Goal: Task Accomplishment & Management: Manage account settings

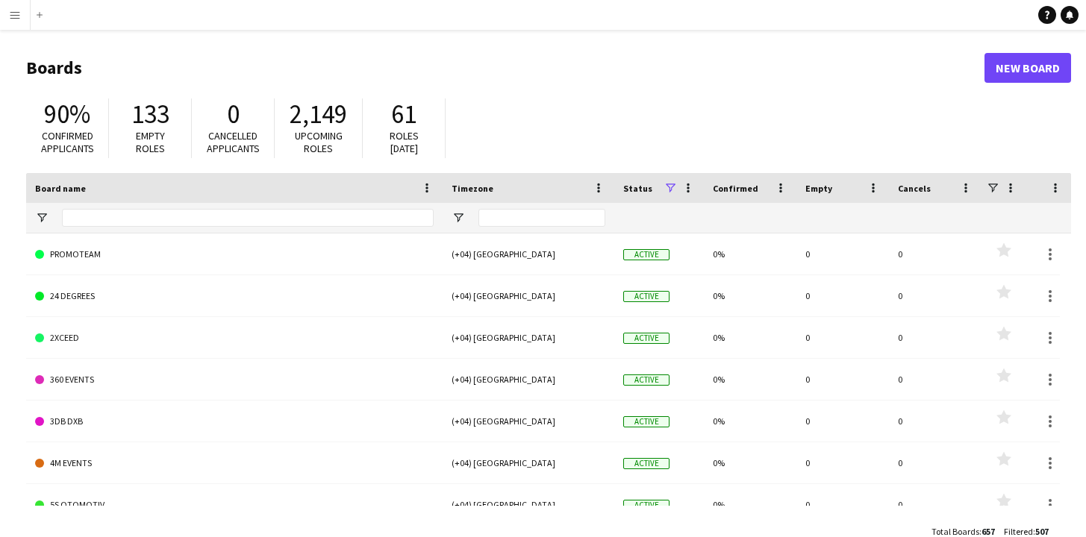
click at [13, 16] on app-icon "Menu" at bounding box center [15, 15] width 12 height 12
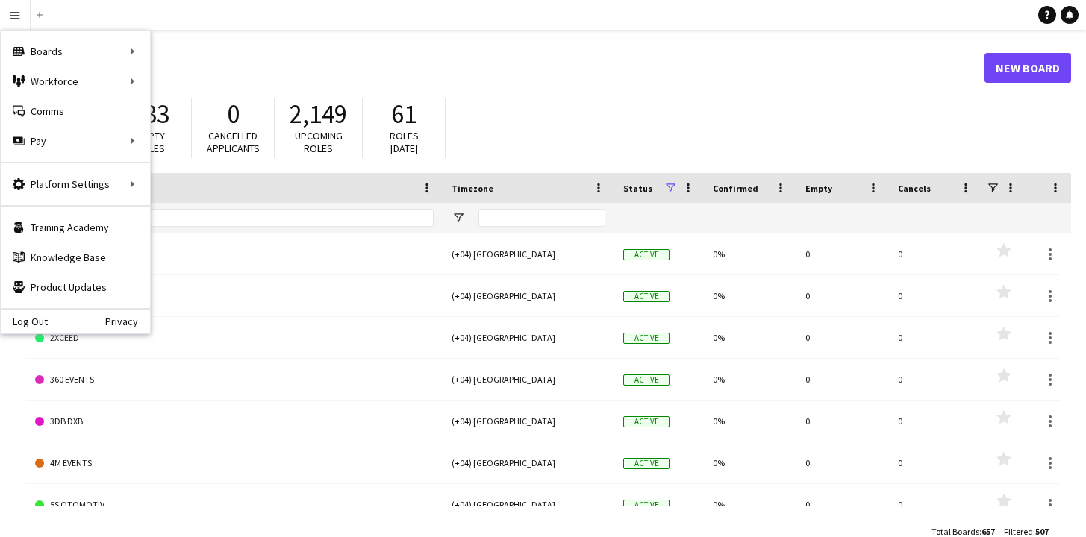
click at [544, 106] on div "90% Confirmed applicants 133 Empty roles 0 Cancelled applicants 2,149 Upcoming …" at bounding box center [548, 132] width 1045 height 82
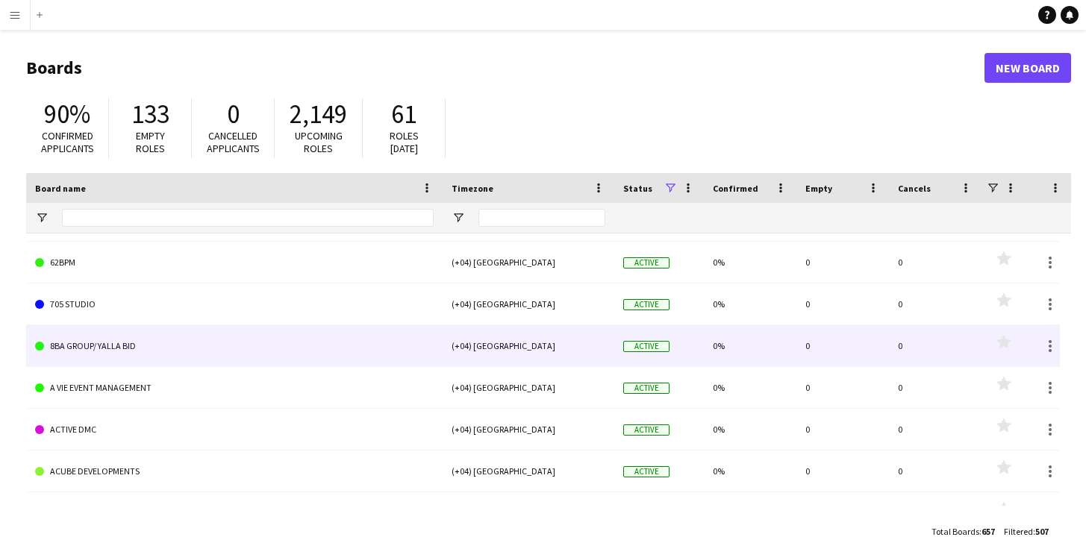
scroll to position [349, 0]
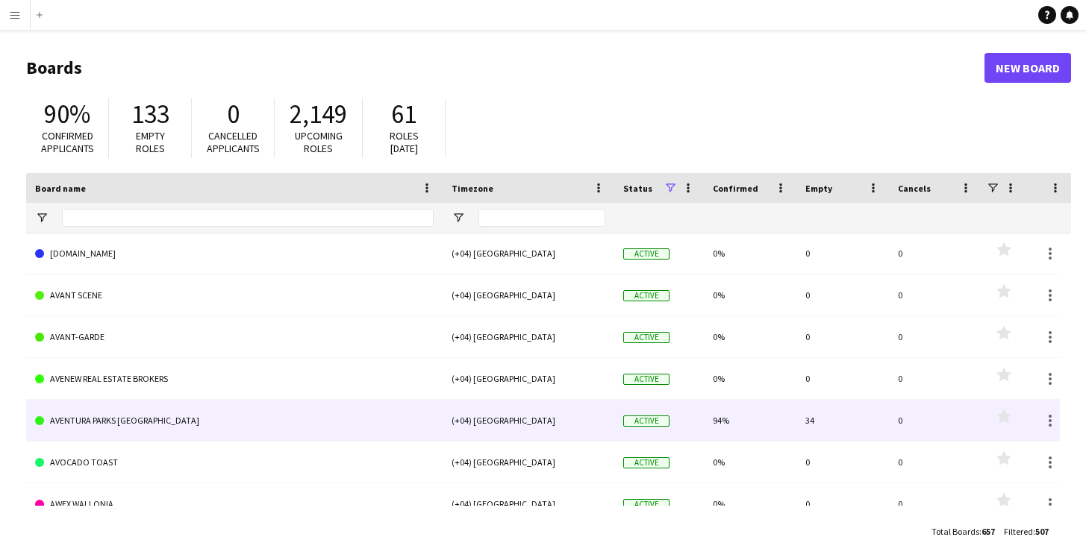
click at [133, 424] on link "AVENTURA PARKS [GEOGRAPHIC_DATA]" at bounding box center [234, 421] width 399 height 42
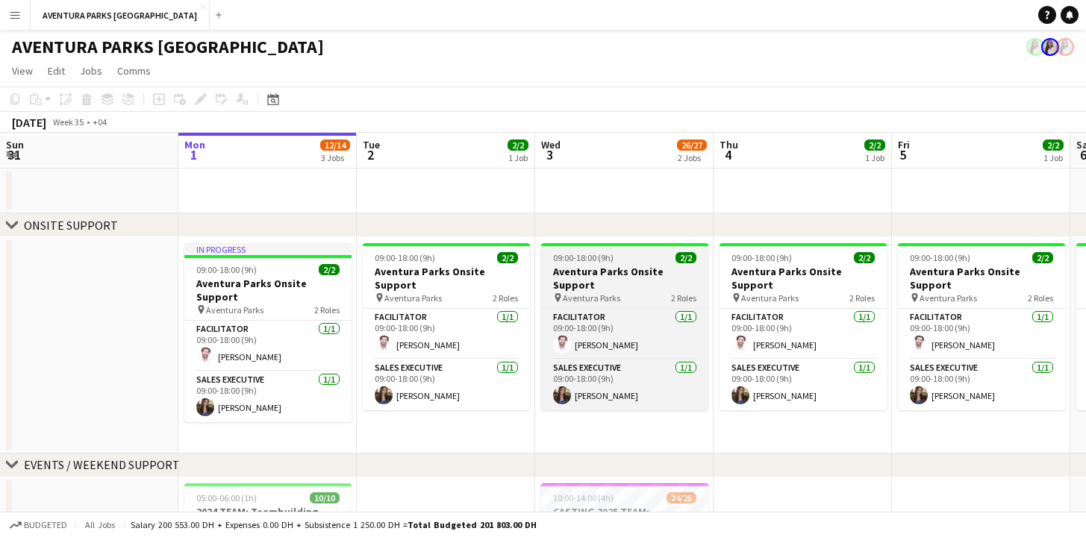
click at [622, 269] on h3 "Aventura Parks Onsite Support" at bounding box center [624, 278] width 167 height 27
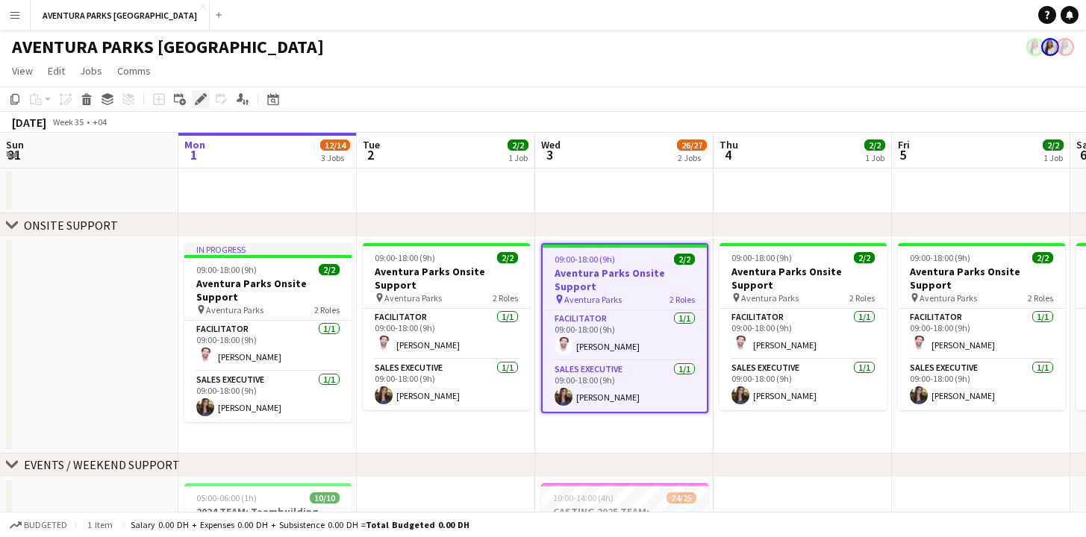
click at [199, 99] on icon at bounding box center [200, 100] width 8 height 8
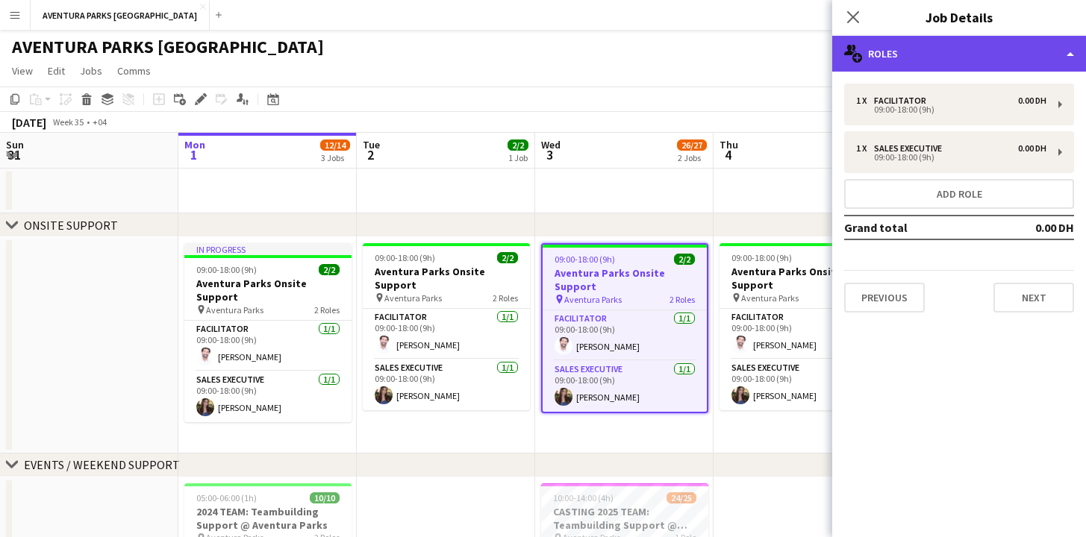
click at [993, 53] on div "multiple-users-add Roles" at bounding box center [959, 54] width 254 height 36
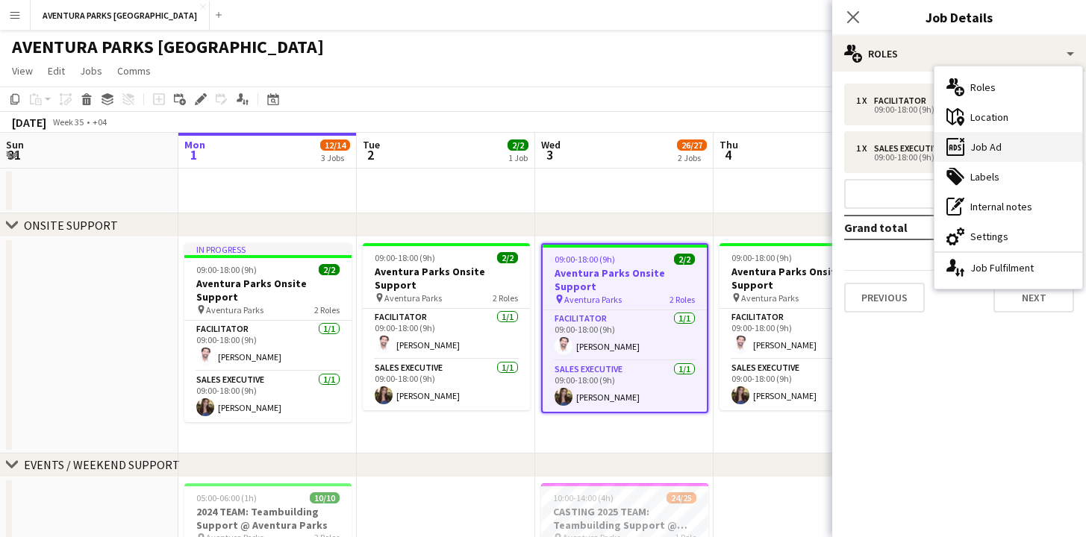
click at [1002, 148] on div "ads-window Job Ad" at bounding box center [1008, 147] width 148 height 30
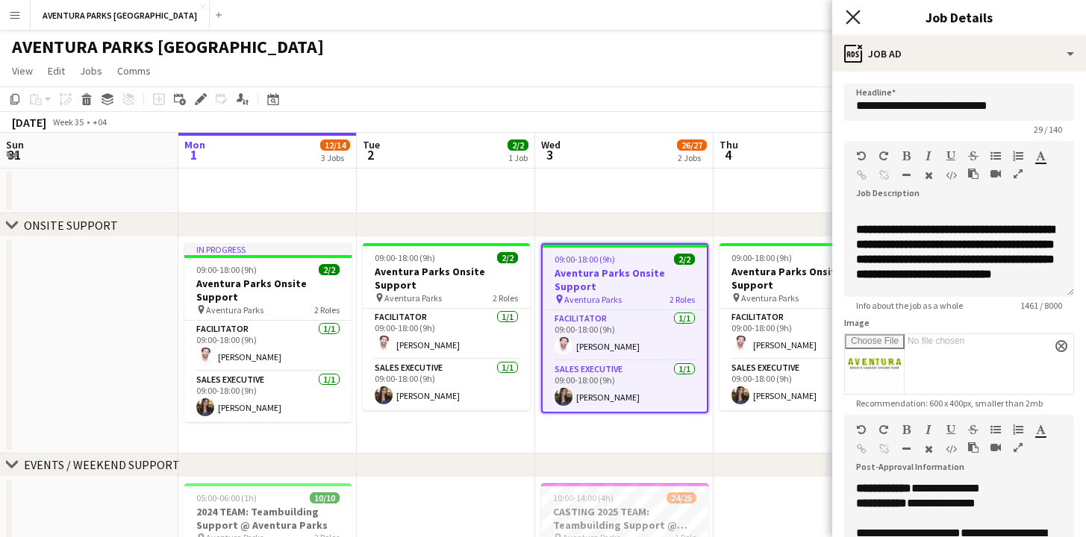
click at [856, 16] on icon "Close pop-in" at bounding box center [853, 17] width 14 height 14
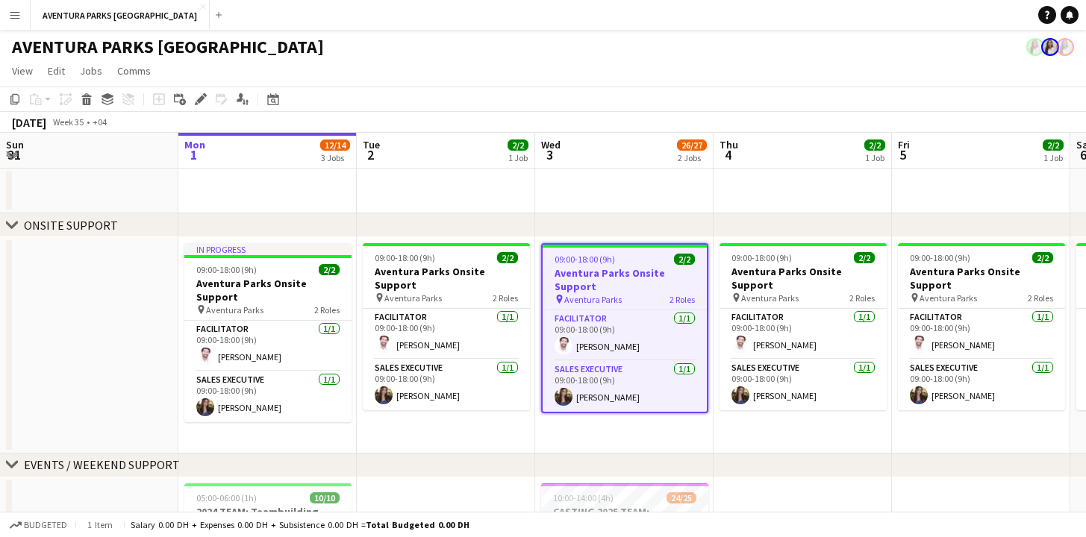
click at [702, 49] on div "AVENTURA PARKS [GEOGRAPHIC_DATA]" at bounding box center [543, 44] width 1086 height 28
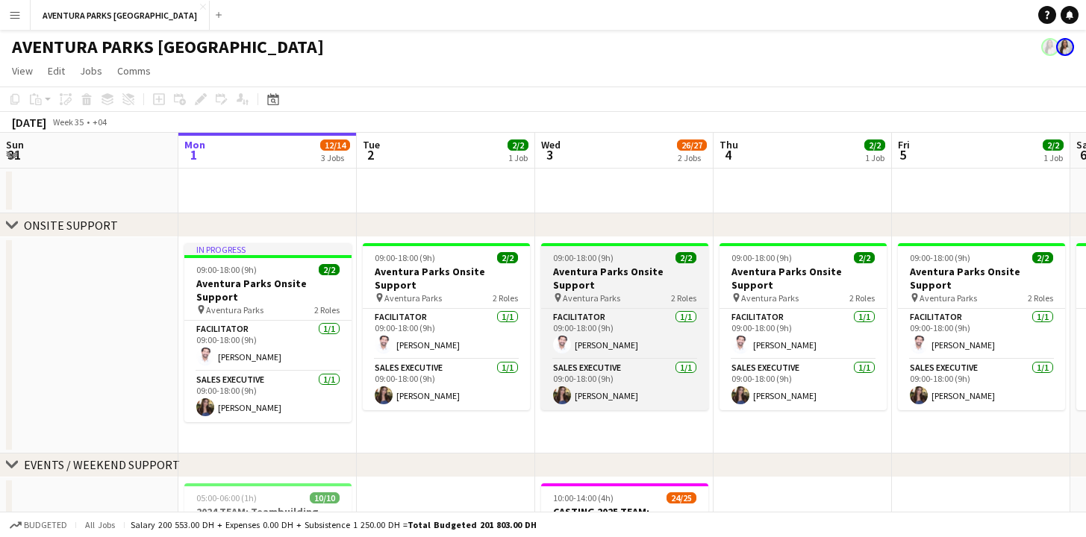
click at [615, 293] on span "Aventura Parks" at bounding box center [591, 298] width 57 height 11
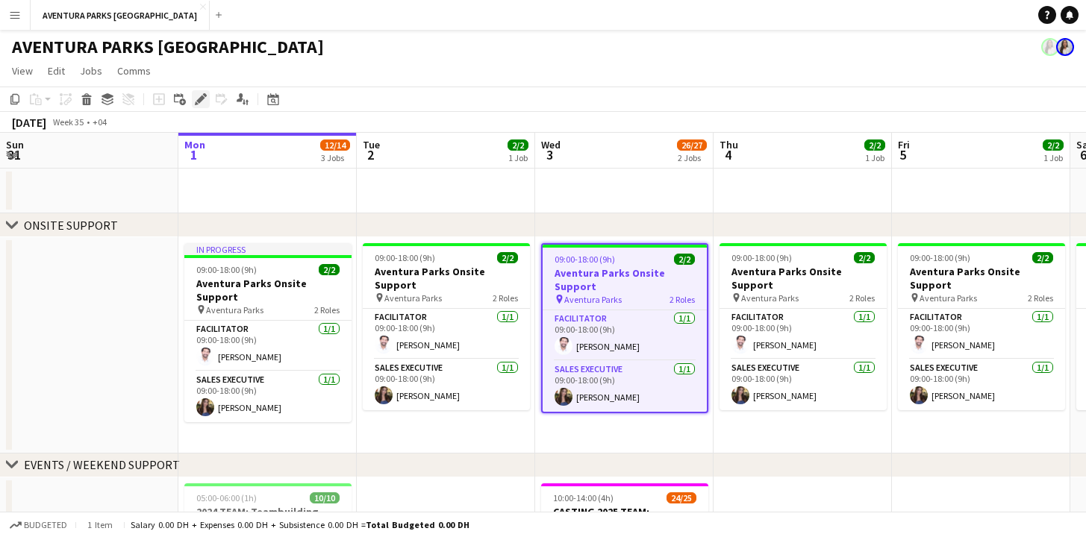
click at [206, 102] on icon "Edit" at bounding box center [201, 99] width 12 height 12
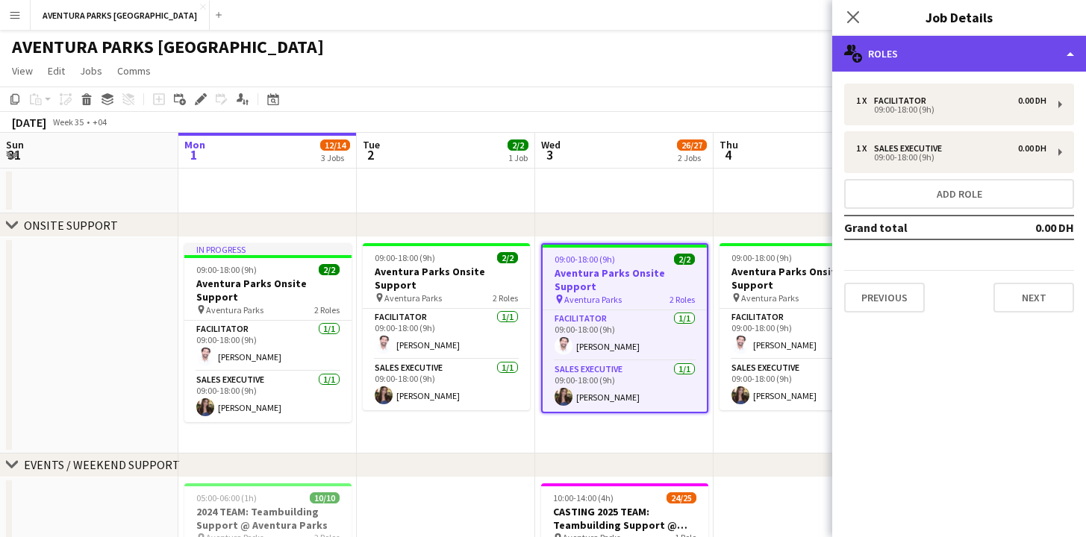
click at [984, 59] on div "multiple-users-add Roles" at bounding box center [959, 54] width 254 height 36
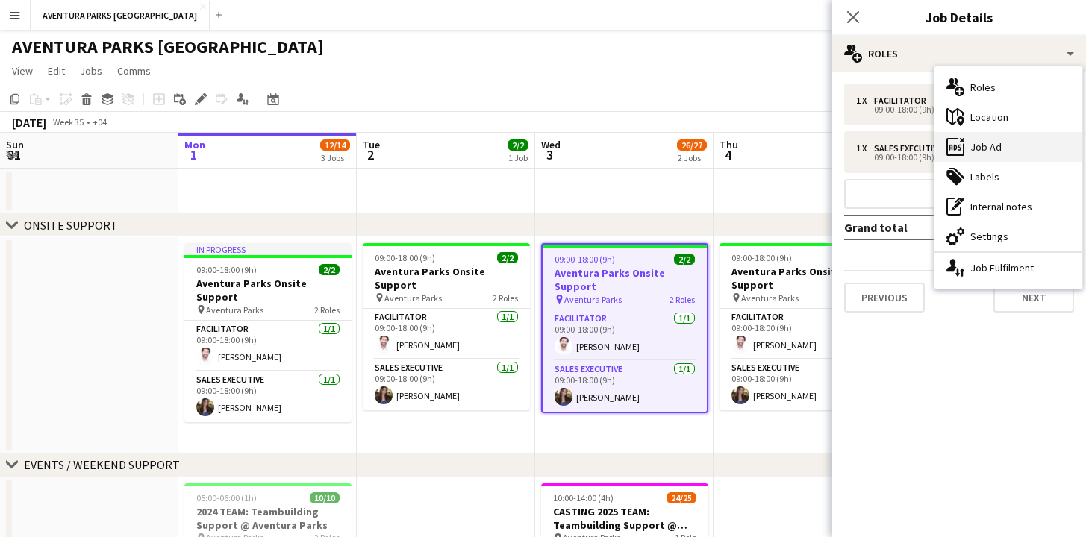
click at [990, 149] on div "ads-window Job Ad" at bounding box center [1008, 147] width 148 height 30
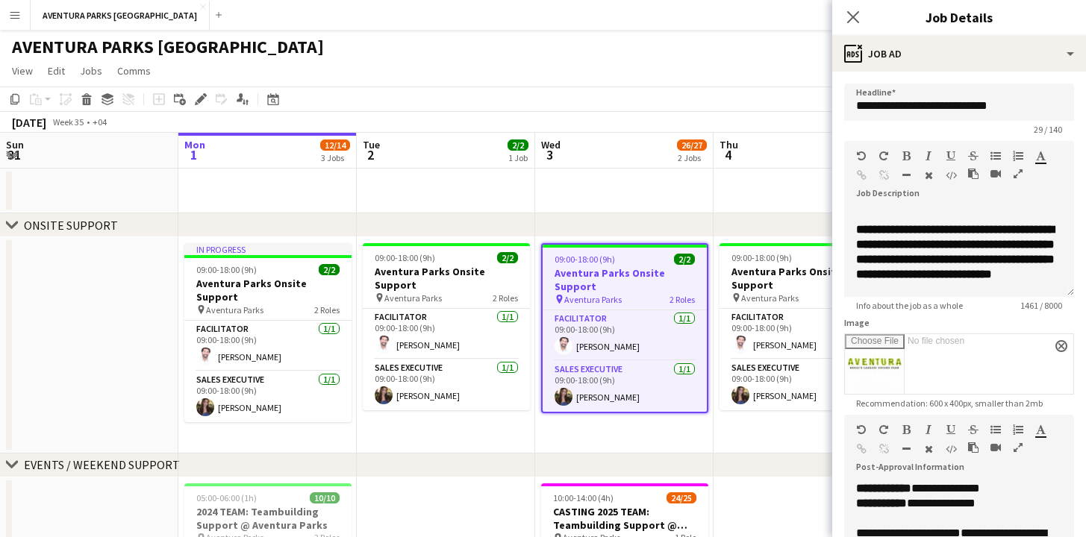
click at [622, 74] on app-page-menu "View Day view expanded Day view collapsed Month view Date picker Jump to [DATE]…" at bounding box center [543, 72] width 1086 height 28
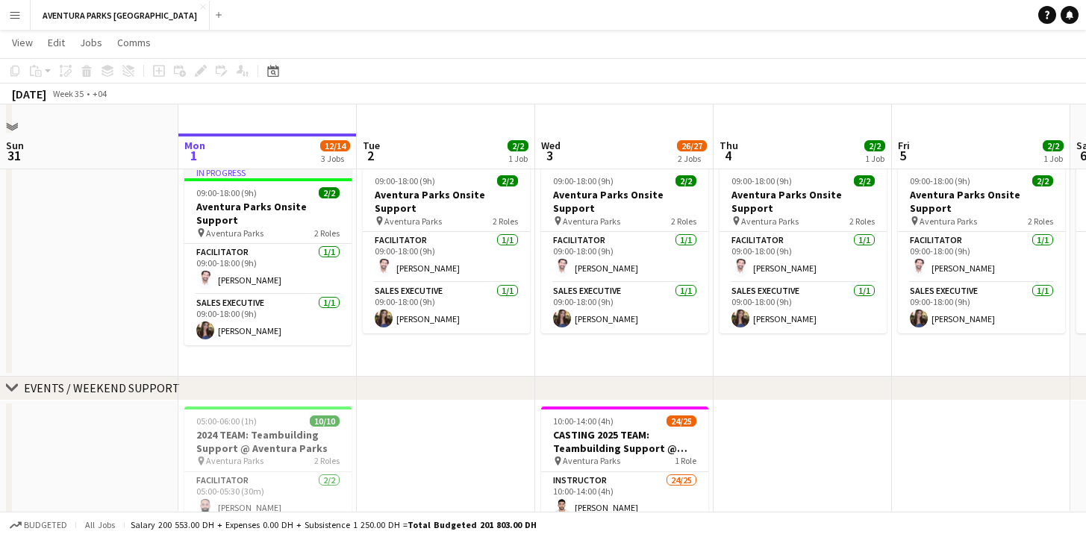
scroll to position [245, 0]
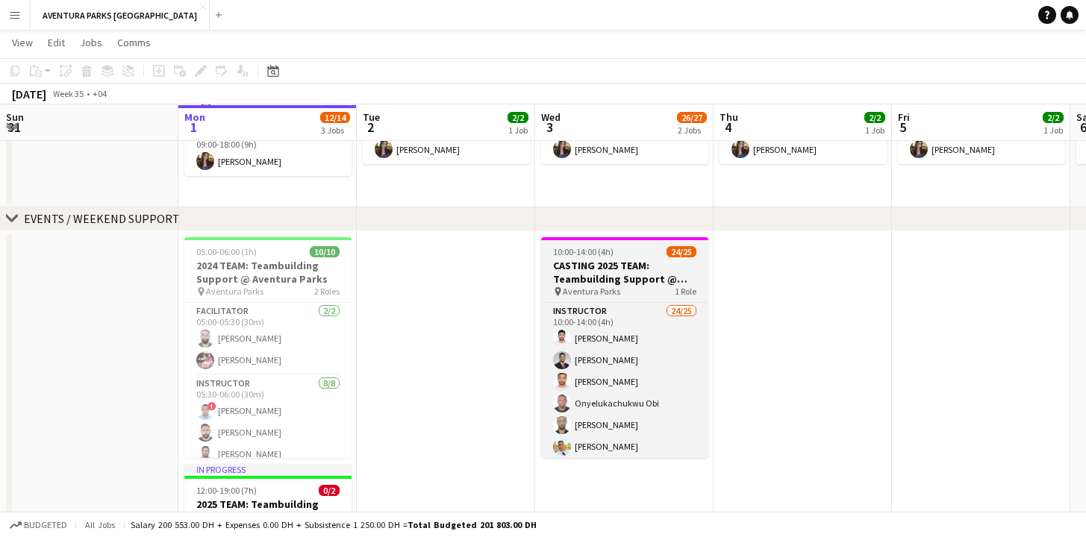
click at [612, 286] on div "pin Aventura Parks 1 Role" at bounding box center [624, 292] width 167 height 12
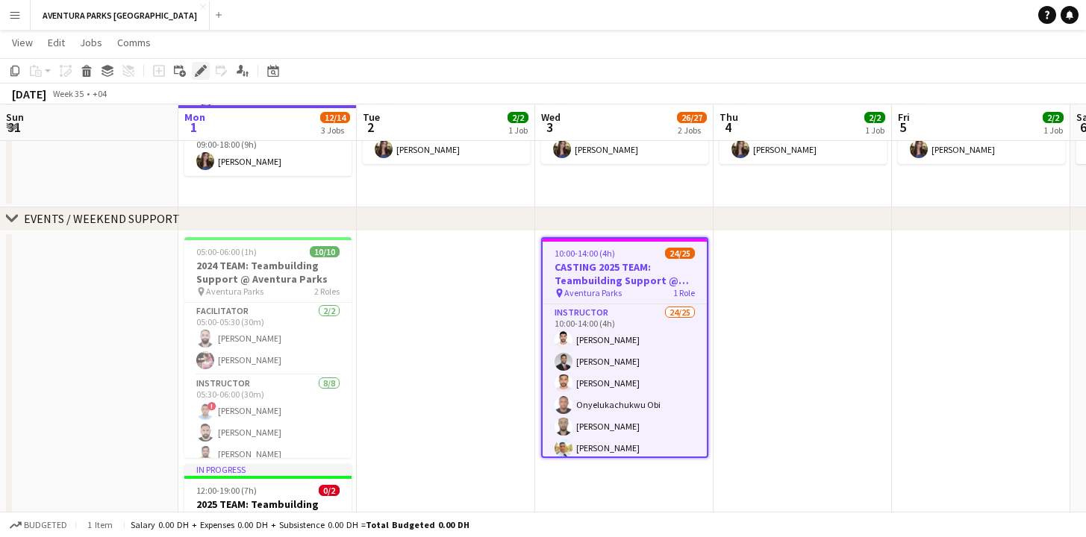
click at [196, 73] on icon "Edit" at bounding box center [201, 71] width 12 height 12
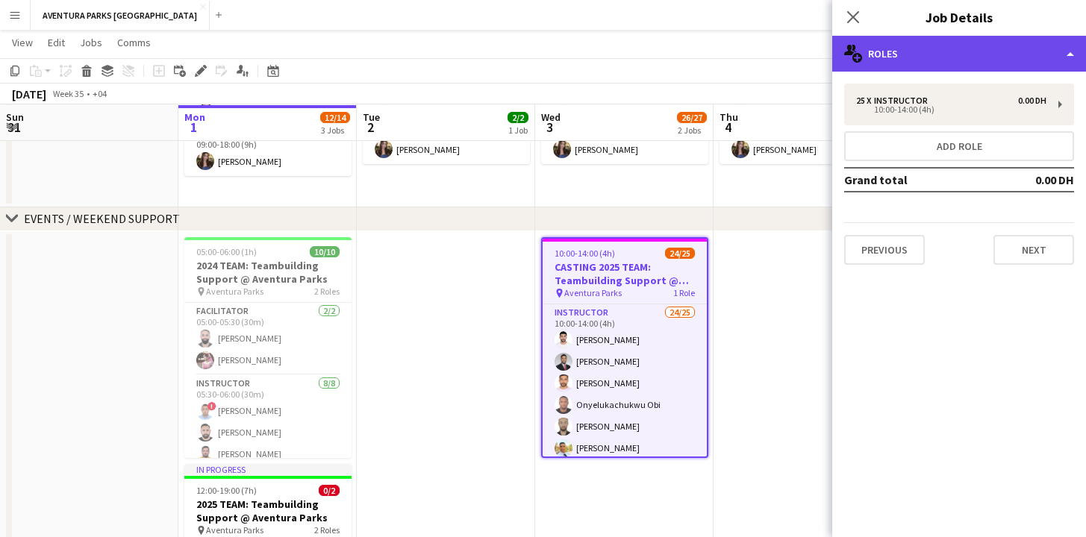
click at [964, 53] on div "multiple-users-add Roles" at bounding box center [959, 54] width 254 height 36
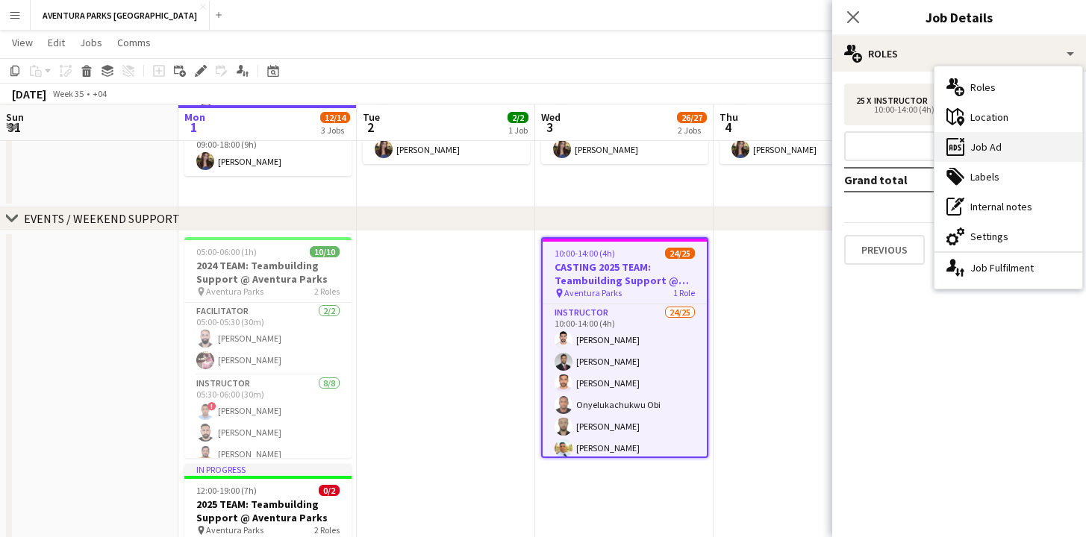
click at [993, 151] on div "ads-window Job Ad" at bounding box center [1008, 147] width 148 height 30
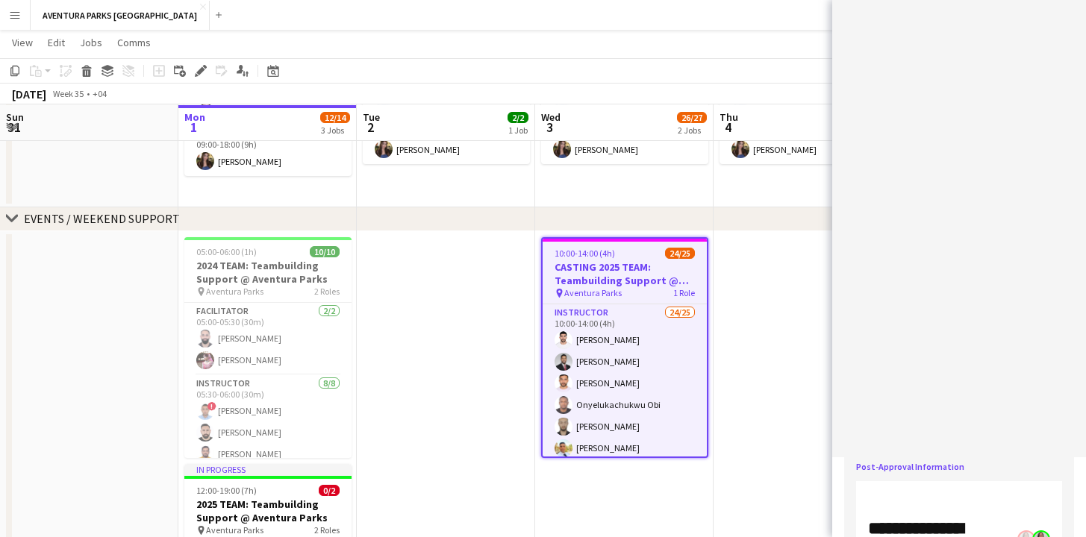
click at [1055, 490] on angular-editor "******* *******" at bounding box center [959, 268] width 254 height 537
drag, startPoint x: 1058, startPoint y: 484, endPoint x: 1057, endPoint y: 494, distance: 10.5
click at [1057, 496] on angular-editor "******* *******" at bounding box center [959, 268] width 254 height 537
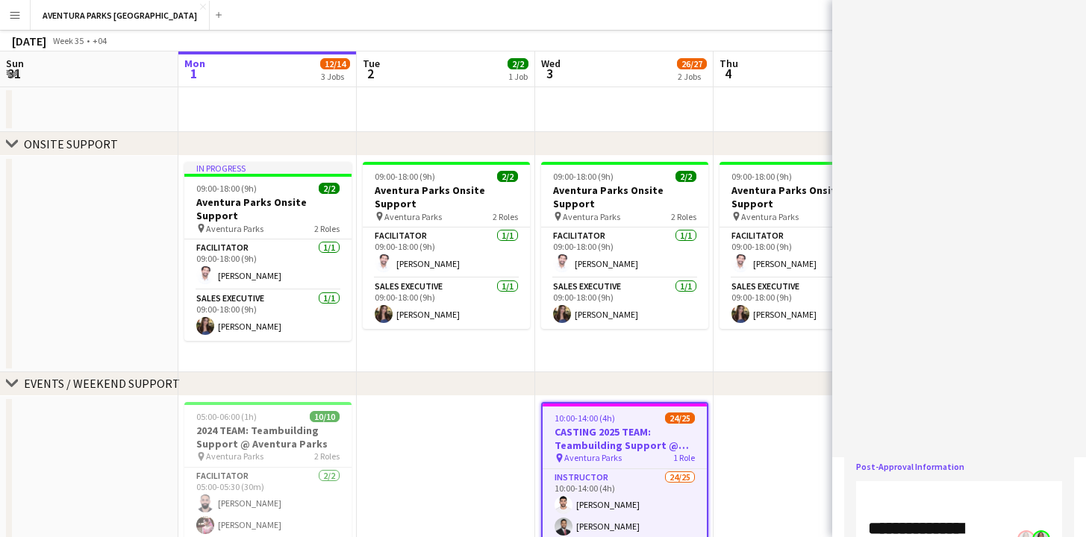
scroll to position [0, 0]
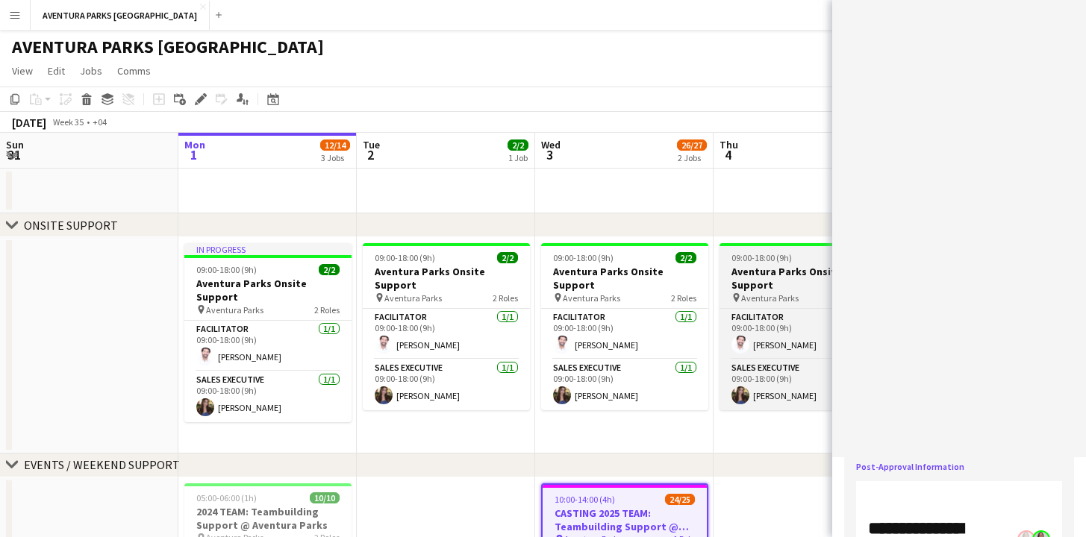
click at [756, 272] on h3 "Aventura Parks Onsite Support" at bounding box center [802, 278] width 167 height 27
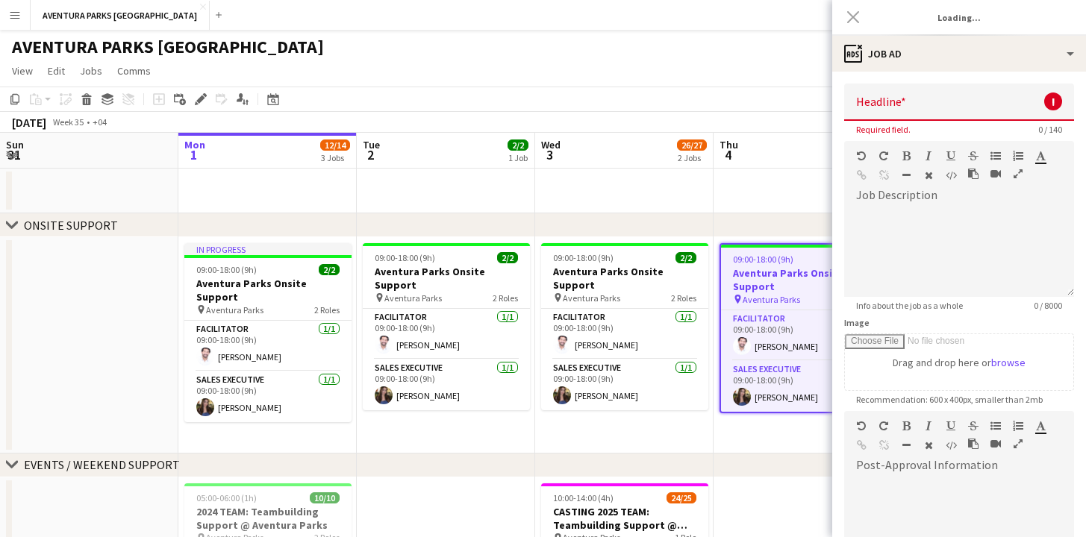
type input "**********"
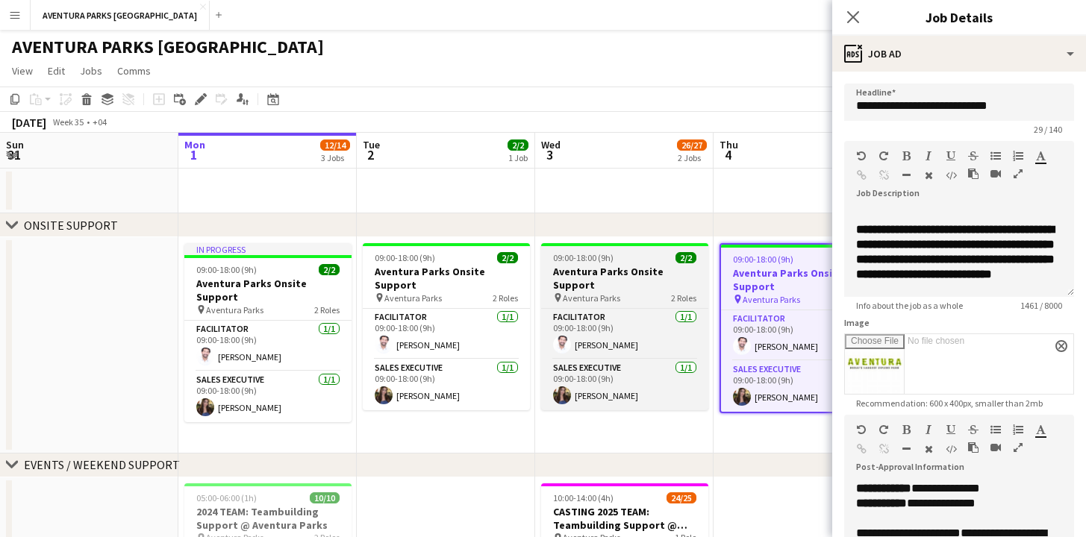
click at [619, 274] on h3 "Aventura Parks Onsite Support" at bounding box center [624, 278] width 167 height 27
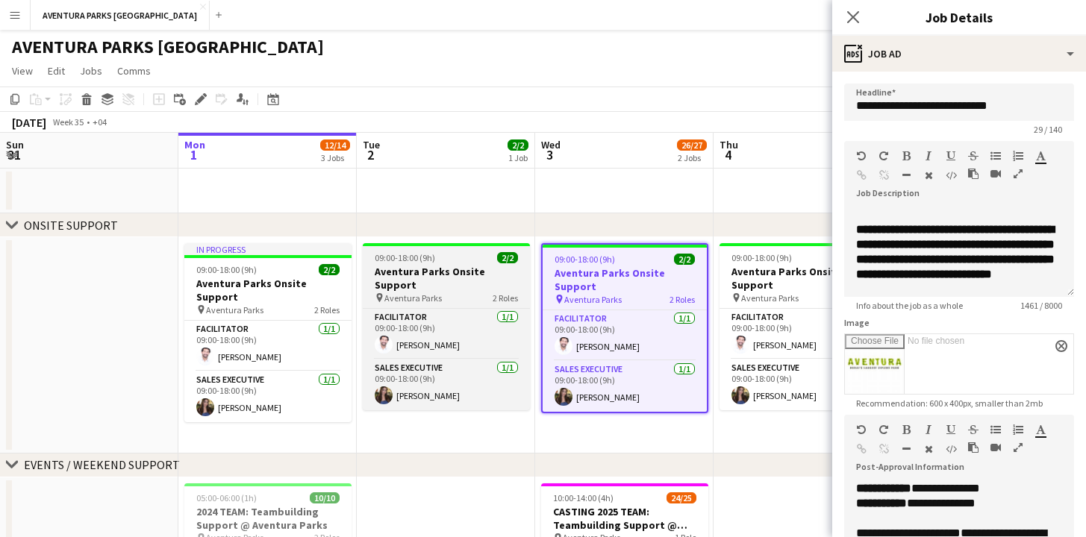
click at [469, 278] on h3 "Aventura Parks Onsite Support" at bounding box center [446, 278] width 167 height 27
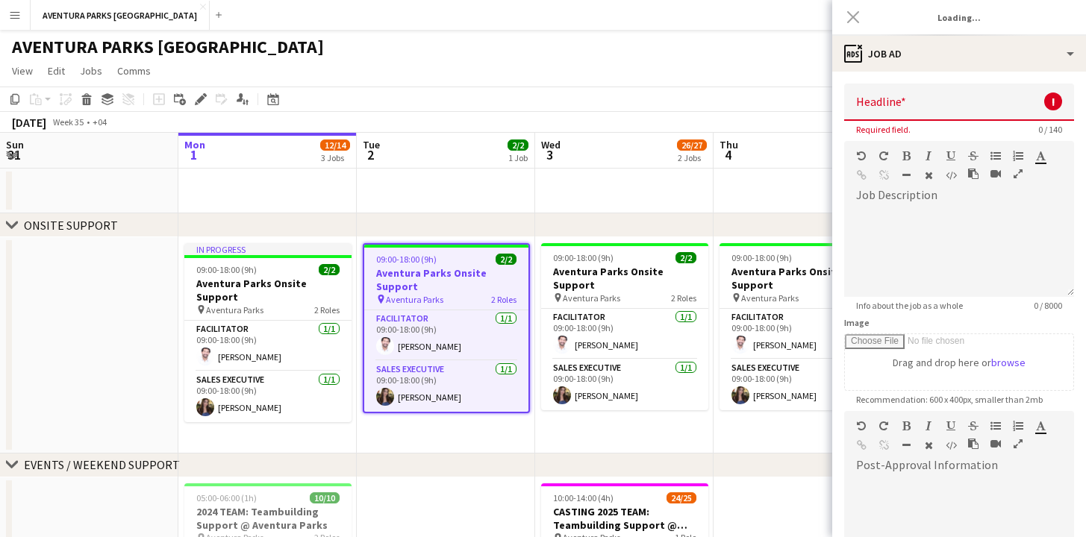
type input "**********"
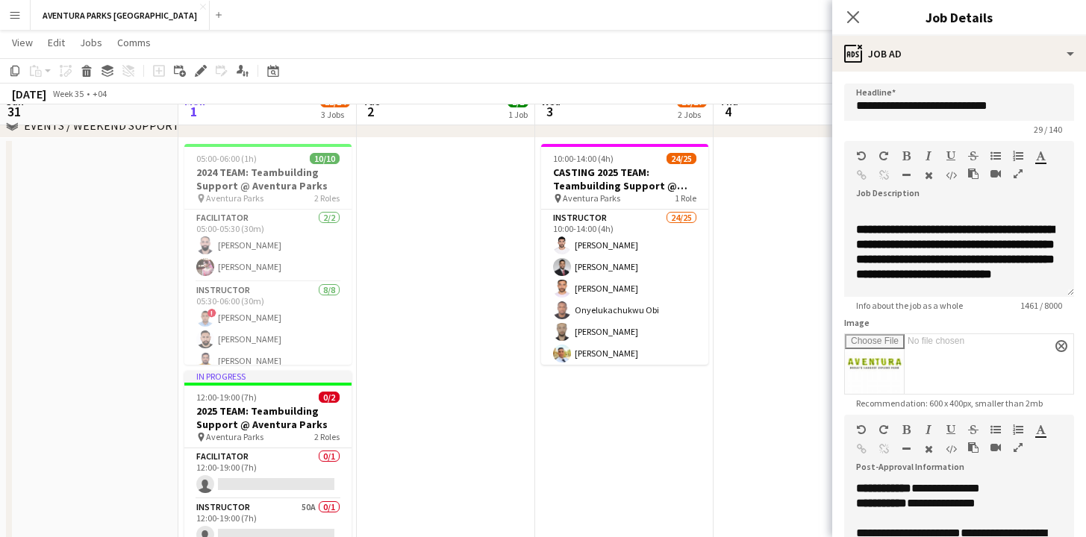
scroll to position [407, 0]
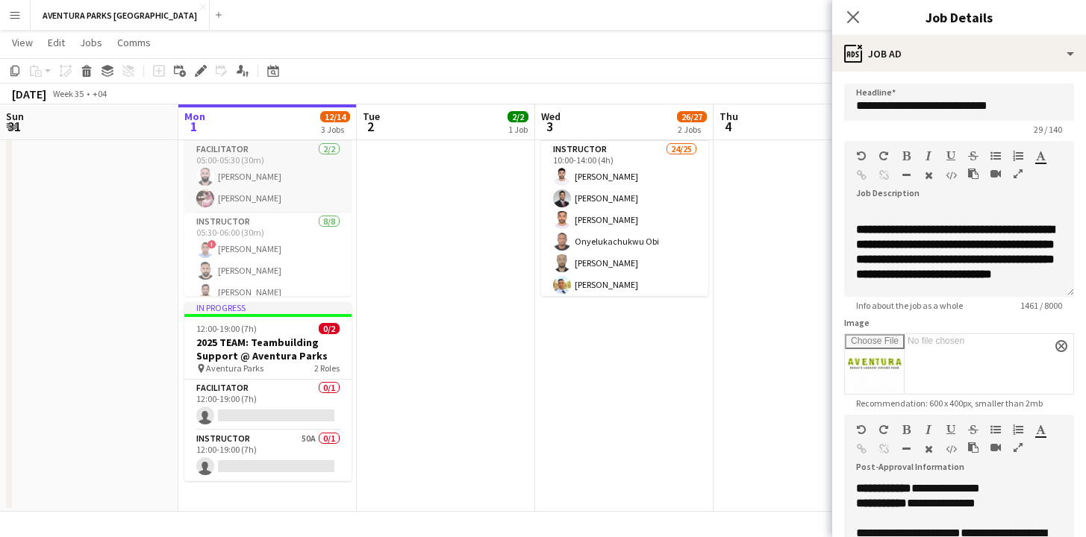
click at [265, 188] on app-card-role "Facilitator [DATE] 05:00-05:30 (30m) [PERSON_NAME] Takleh [PERSON_NAME]" at bounding box center [267, 177] width 167 height 72
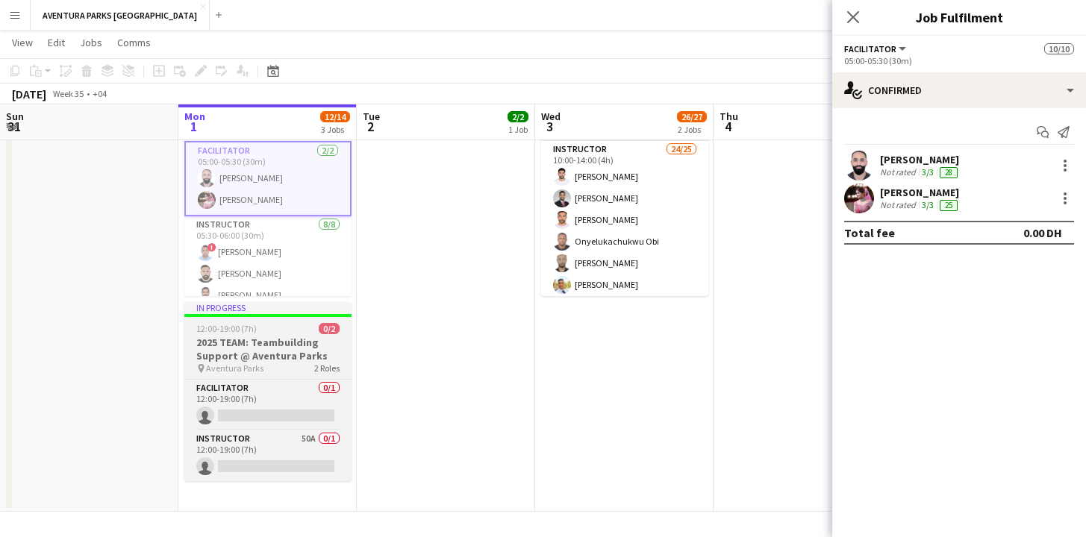
click at [295, 352] on h3 "2025 TEAM: Teambuilding Support @ Aventura Parks" at bounding box center [267, 349] width 167 height 27
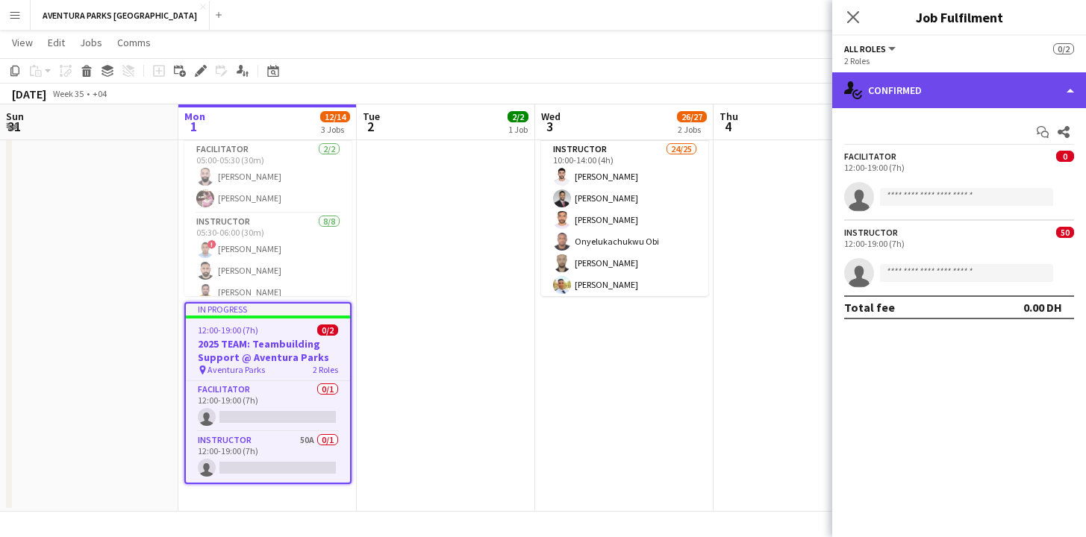
click at [996, 99] on div "single-neutral-actions-check-2 Confirmed" at bounding box center [959, 90] width 254 height 36
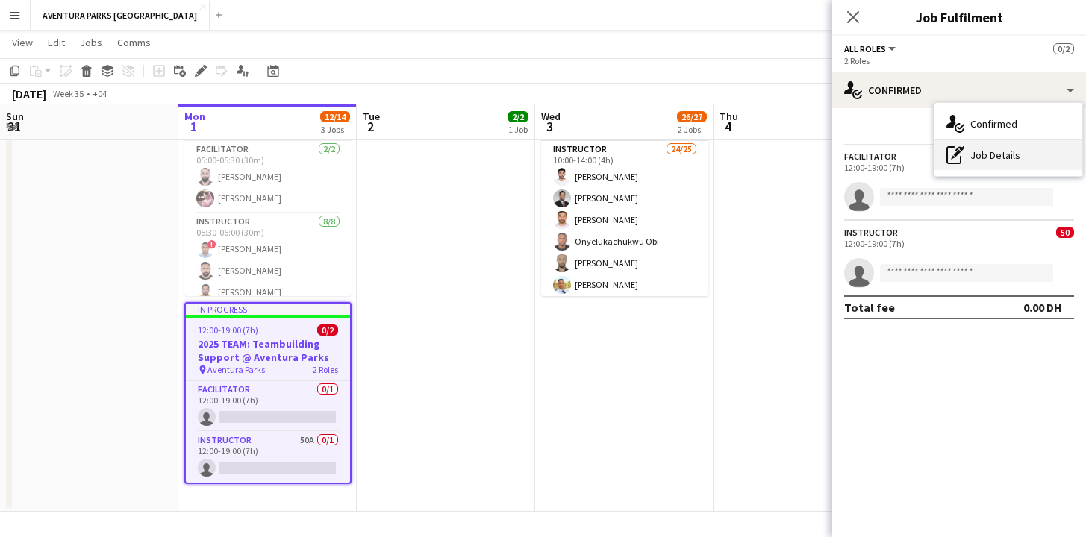
click at [994, 157] on div "pen-write Job Details" at bounding box center [1008, 155] width 148 height 30
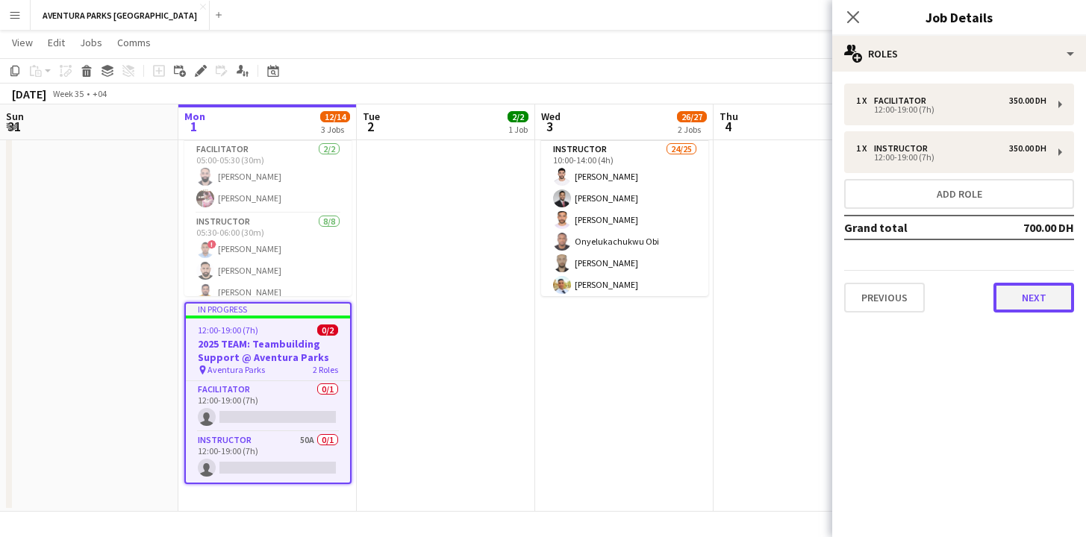
click at [1040, 297] on button "Next" at bounding box center [1033, 298] width 81 height 30
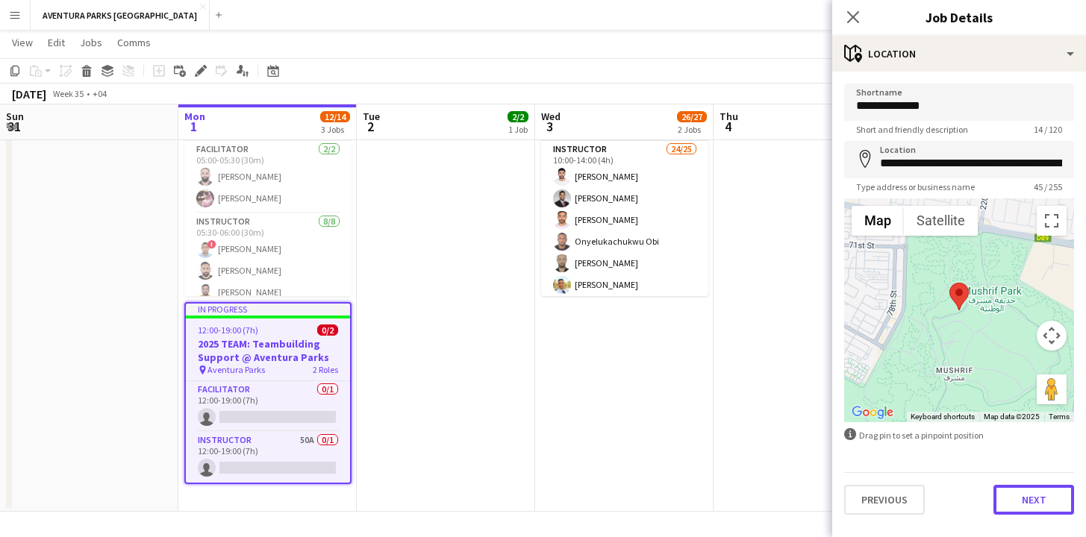
click at [1049, 503] on button "Next" at bounding box center [1033, 500] width 81 height 30
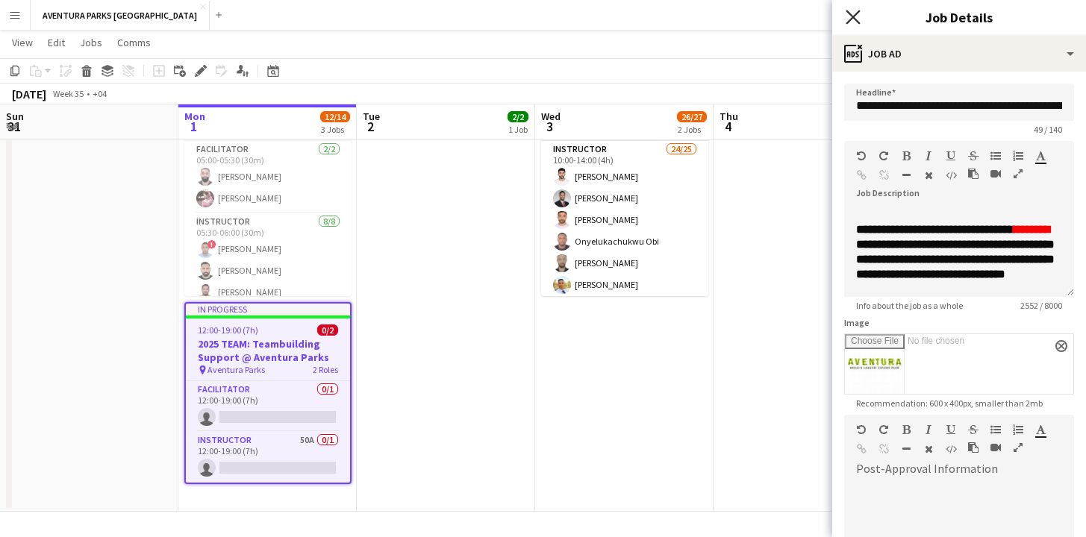
click at [850, 16] on icon "Close pop-in" at bounding box center [853, 17] width 14 height 14
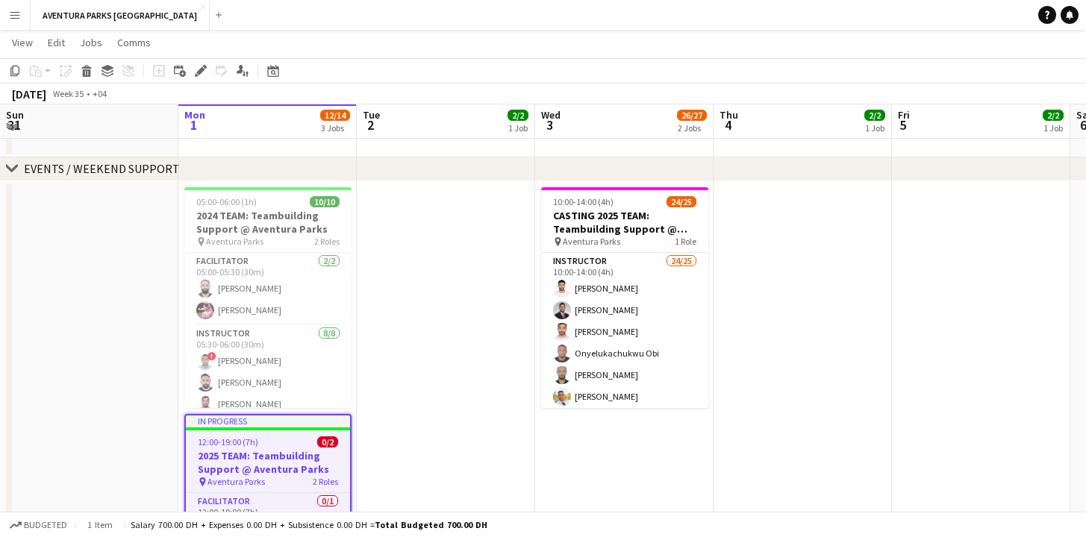
scroll to position [293, 0]
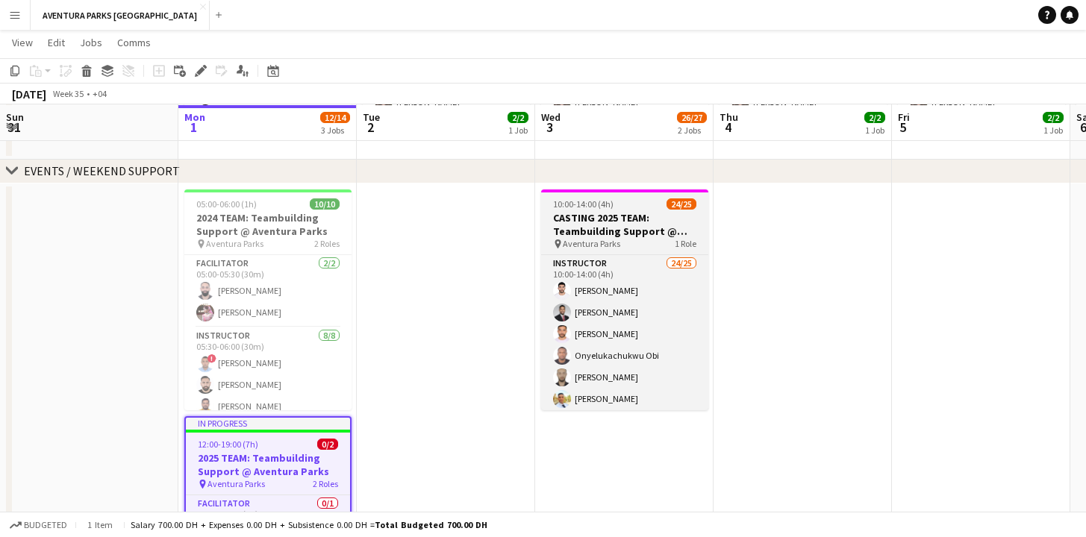
click at [643, 225] on h3 "CASTING 2025 TEAM: Teambuilding Support @ Aventura Parks" at bounding box center [624, 224] width 167 height 27
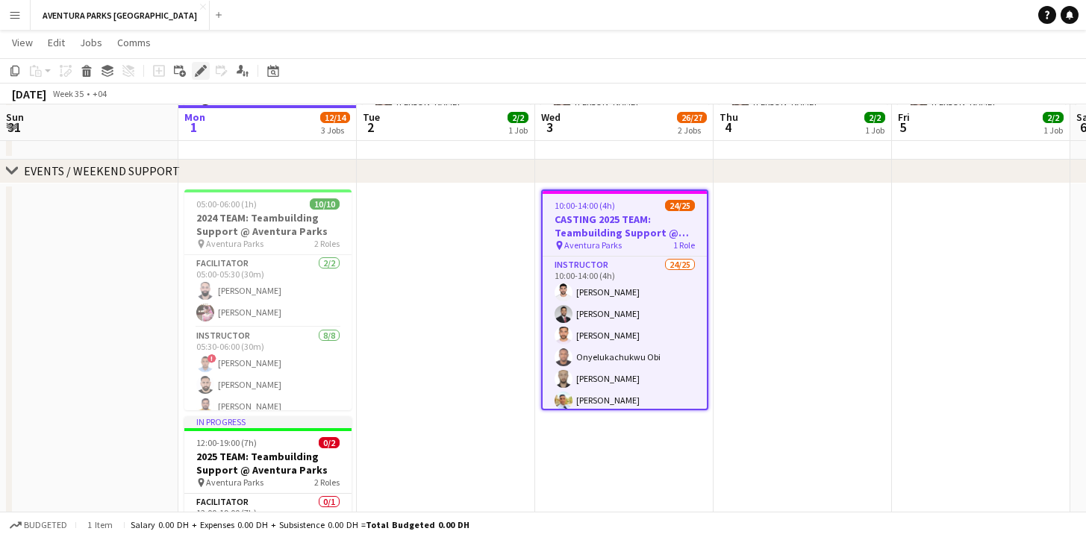
click at [202, 73] on icon "Edit" at bounding box center [201, 71] width 12 height 12
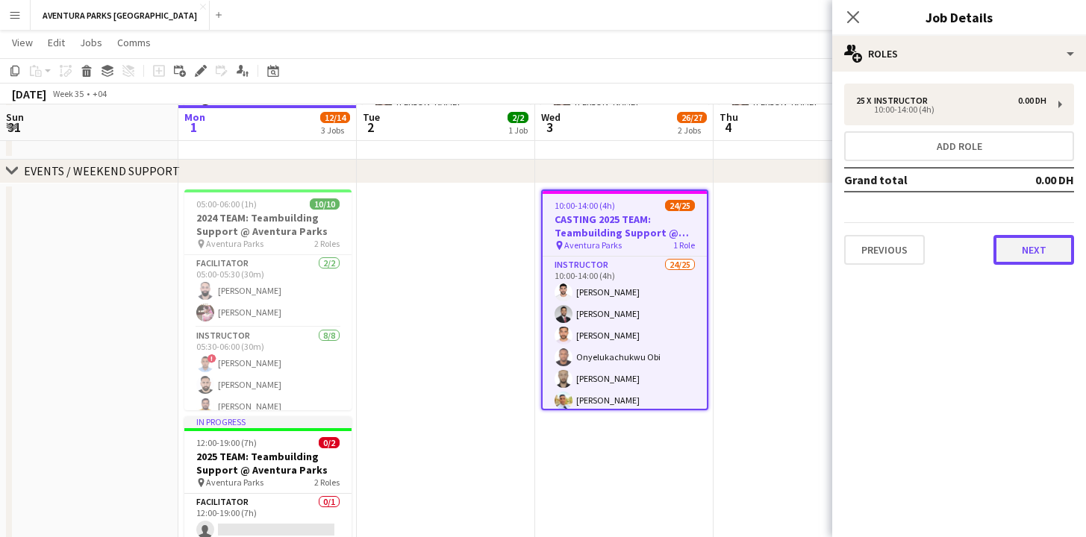
click at [1032, 248] on button "Next" at bounding box center [1033, 250] width 81 height 30
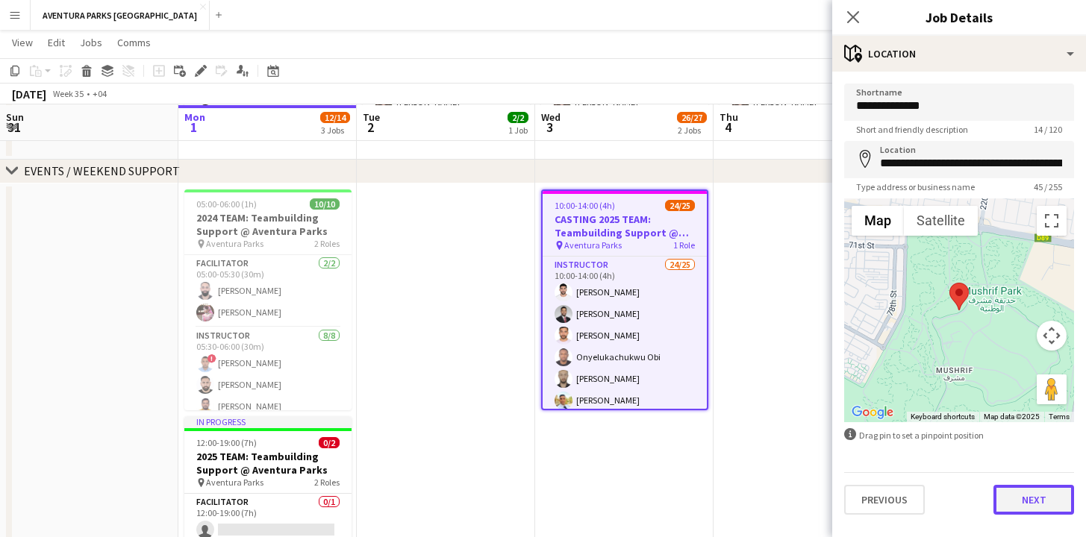
click at [1037, 499] on button "Next" at bounding box center [1033, 500] width 81 height 30
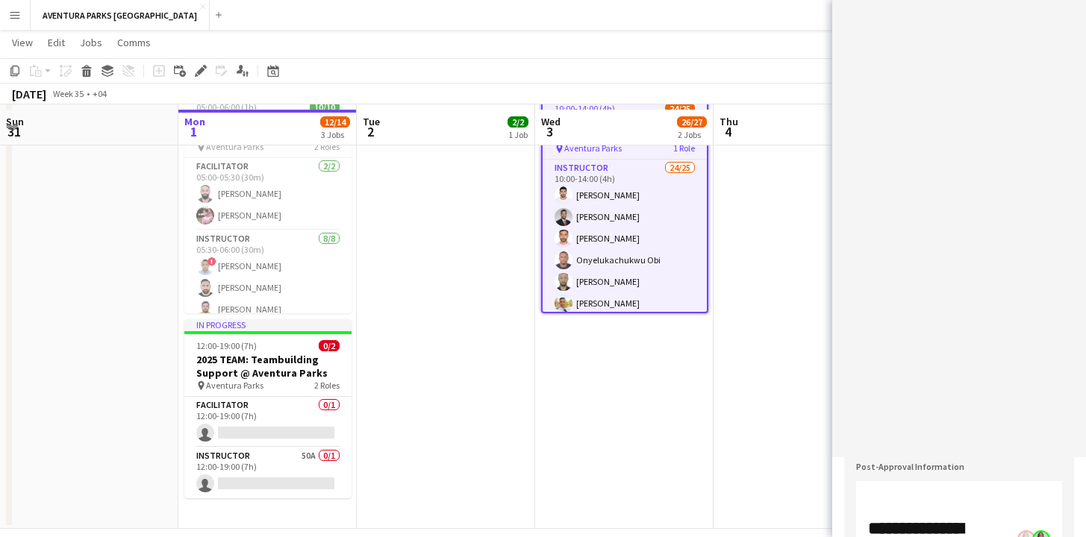
scroll to position [407, 0]
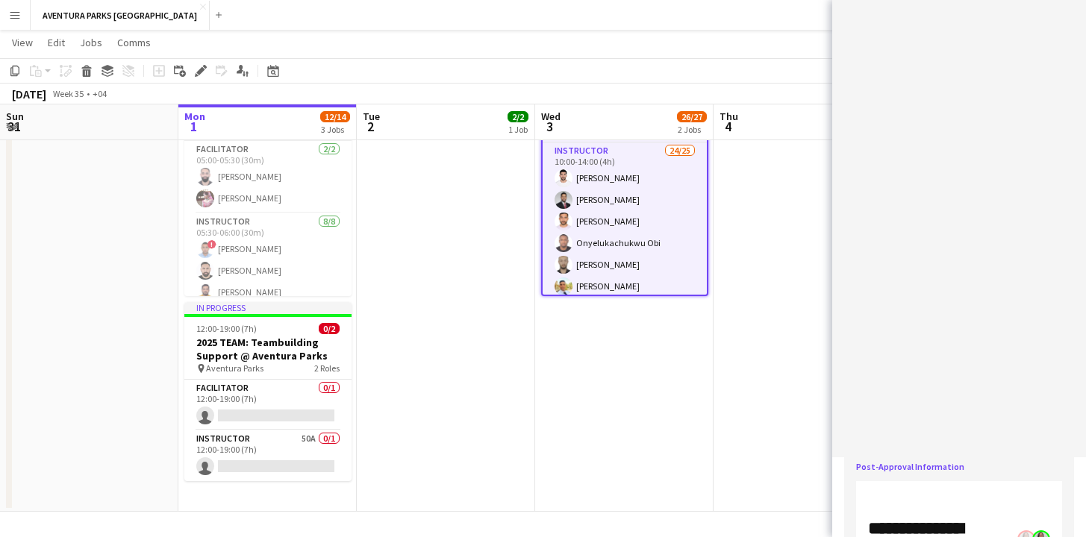
click at [1057, 486] on angular-editor "******* *******" at bounding box center [959, 268] width 254 height 537
drag, startPoint x: 1057, startPoint y: 486, endPoint x: 1058, endPoint y: 499, distance: 12.8
click at [1058, 499] on angular-editor "******* *******" at bounding box center [959, 268] width 254 height 537
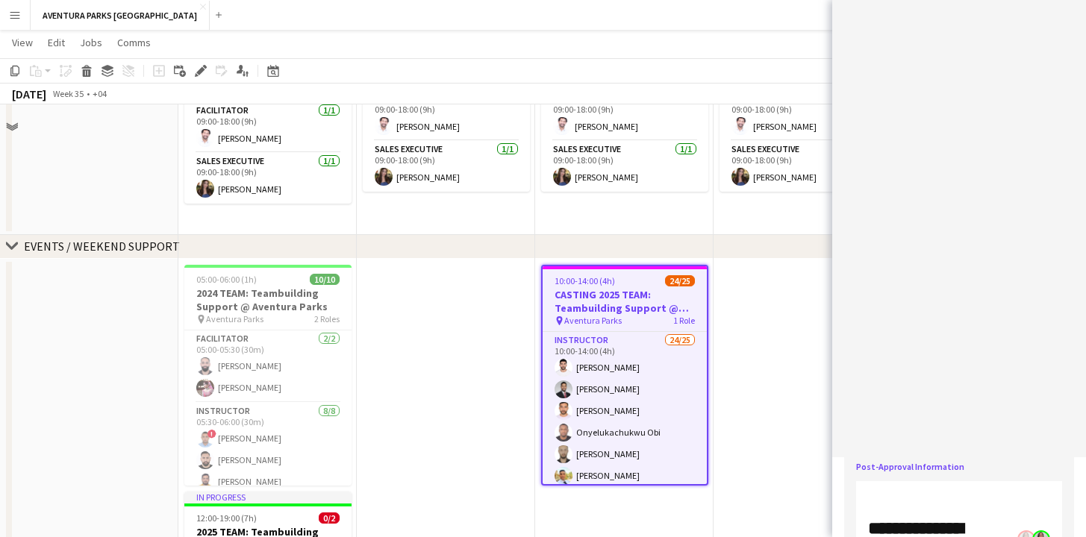
scroll to position [111, 0]
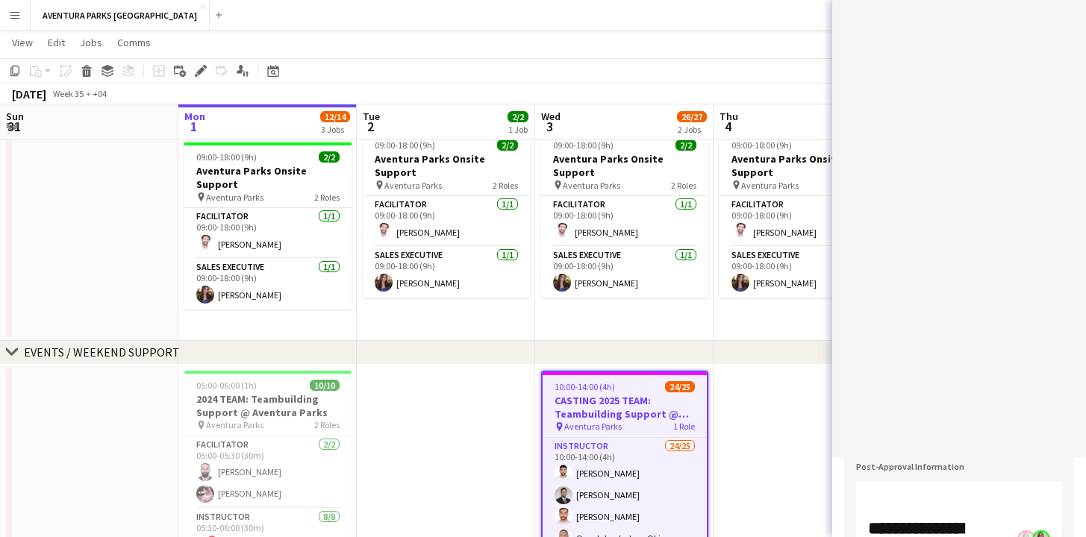
click at [655, 43] on app-page-menu "View Day view expanded Day view collapsed Month view Date picker Jump to [DATE]…" at bounding box center [543, 44] width 1086 height 28
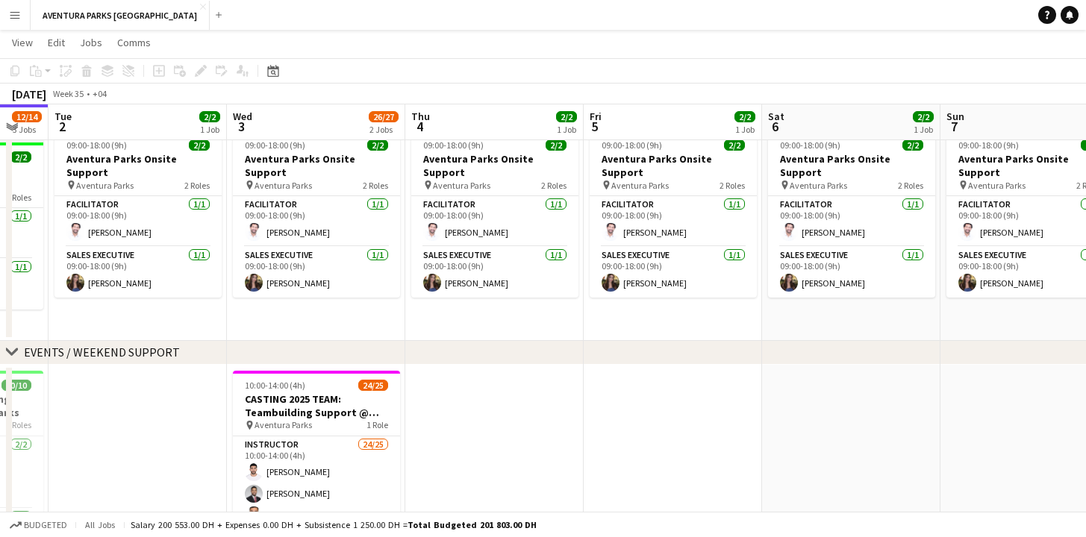
drag, startPoint x: 889, startPoint y: 438, endPoint x: 652, endPoint y: 425, distance: 237.7
click at [590, 419] on app-calendar-viewport "Fri 29 Sat 30 Sun 31 Mon 1 12/14 3 Jobs Tue 2 2/2 1 Job Wed 3 26/27 2 Jobs Thu …" at bounding box center [543, 377] width 1086 height 861
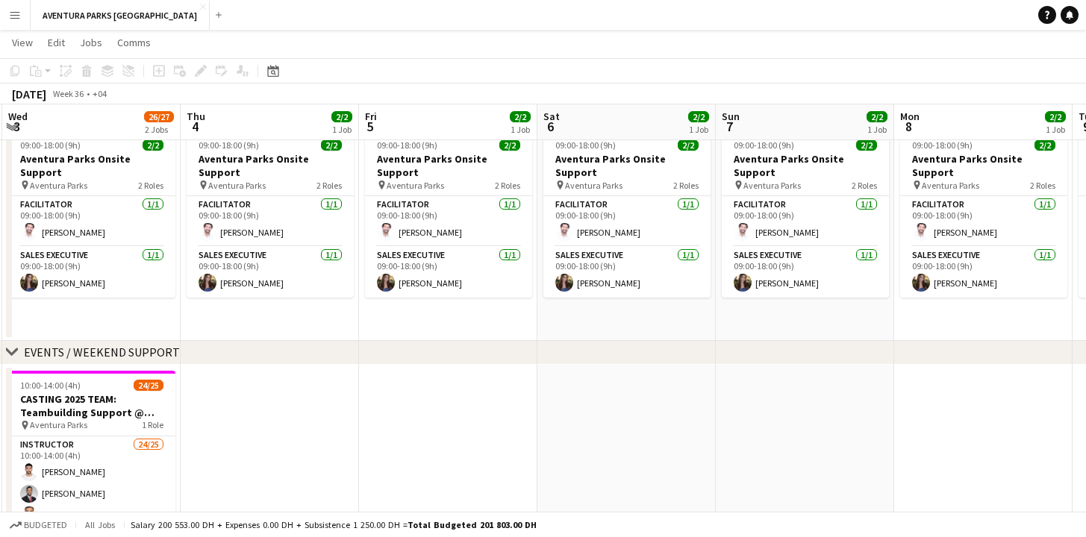
drag, startPoint x: 746, startPoint y: 431, endPoint x: 589, endPoint y: 427, distance: 157.5
click at [589, 427] on app-calendar-viewport "Sun 31 Mon 1 12/14 3 Jobs Tue 2 2/2 1 Job Wed 3 26/27 2 Jobs Thu 4 2/2 1 Job Fr…" at bounding box center [543, 377] width 1086 height 861
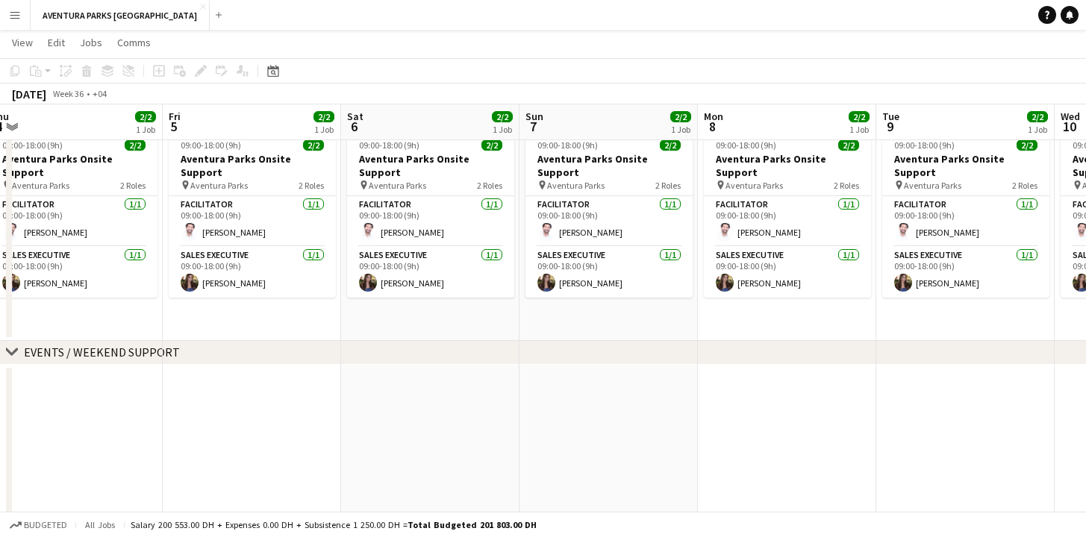
drag, startPoint x: 704, startPoint y: 425, endPoint x: 604, endPoint y: 425, distance: 100.0
click at [604, 425] on app-calendar-viewport "Sun 31 Mon 1 12/14 3 Jobs Tue 2 2/2 1 Job Wed 3 26/27 2 Jobs Thu 4 2/2 1 Job Fr…" at bounding box center [543, 377] width 1086 height 861
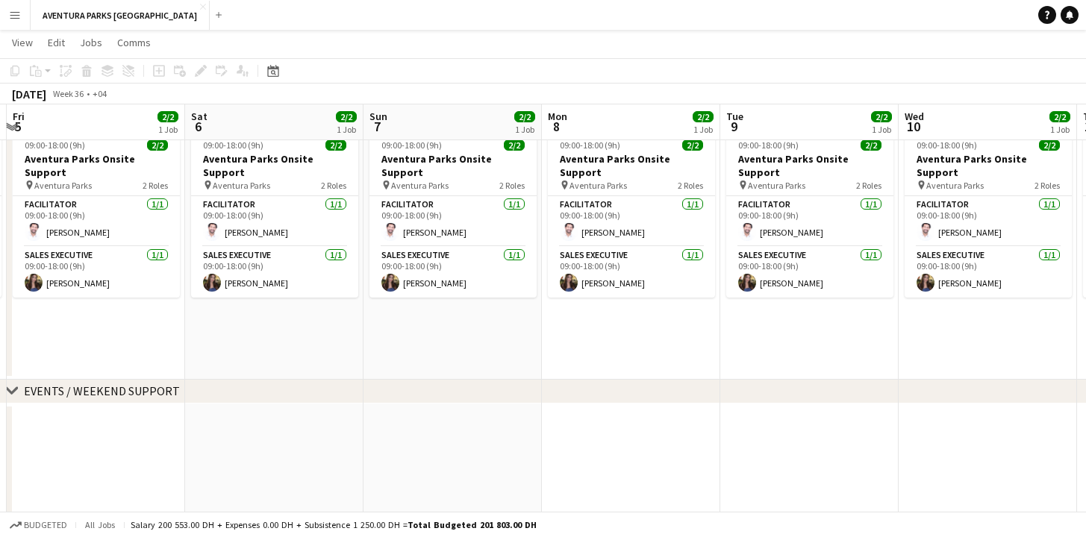
scroll to position [0, 530]
drag, startPoint x: 787, startPoint y: 426, endPoint x: 630, endPoint y: 433, distance: 157.6
click at [630, 433] on app-calendar-viewport "Tue 2 2/2 1 Job Wed 3 26/27 2 Jobs Thu 4 2/2 1 Job Fri 5 2/2 1 Job Sat 6 2/2 1 …" at bounding box center [543, 396] width 1086 height 899
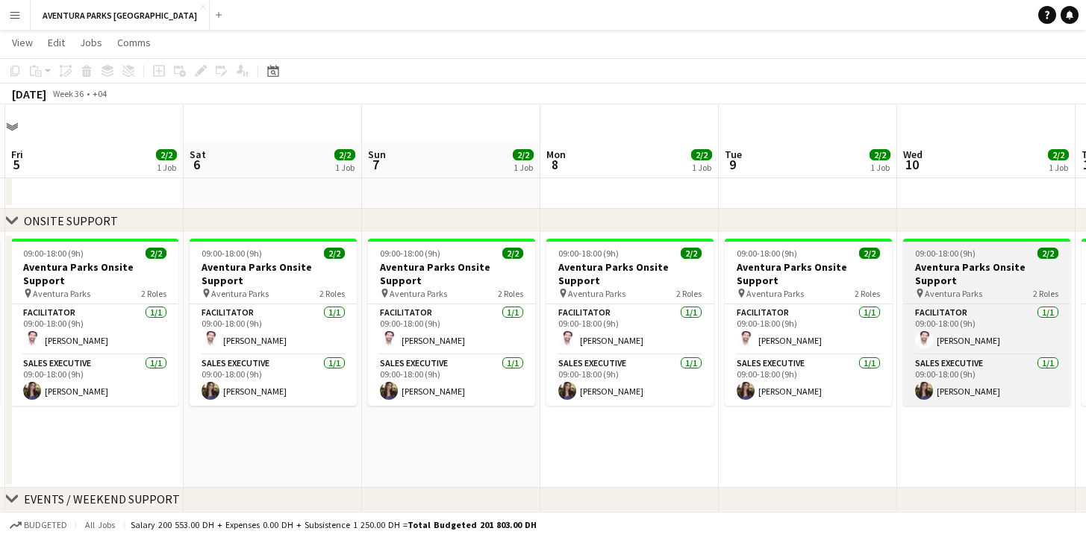
scroll to position [0, 0]
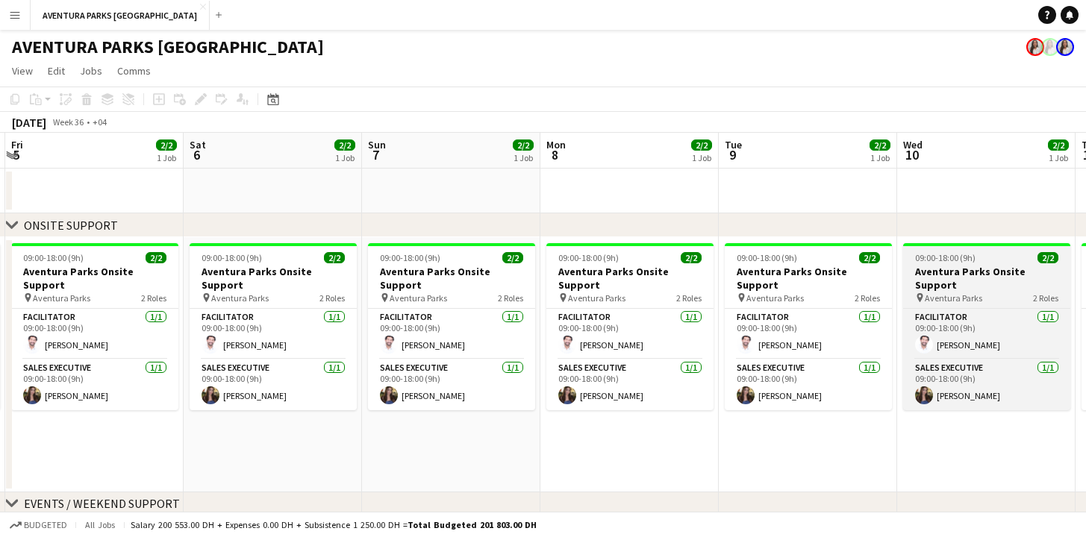
click at [976, 293] on span "Aventura Parks" at bounding box center [953, 298] width 57 height 11
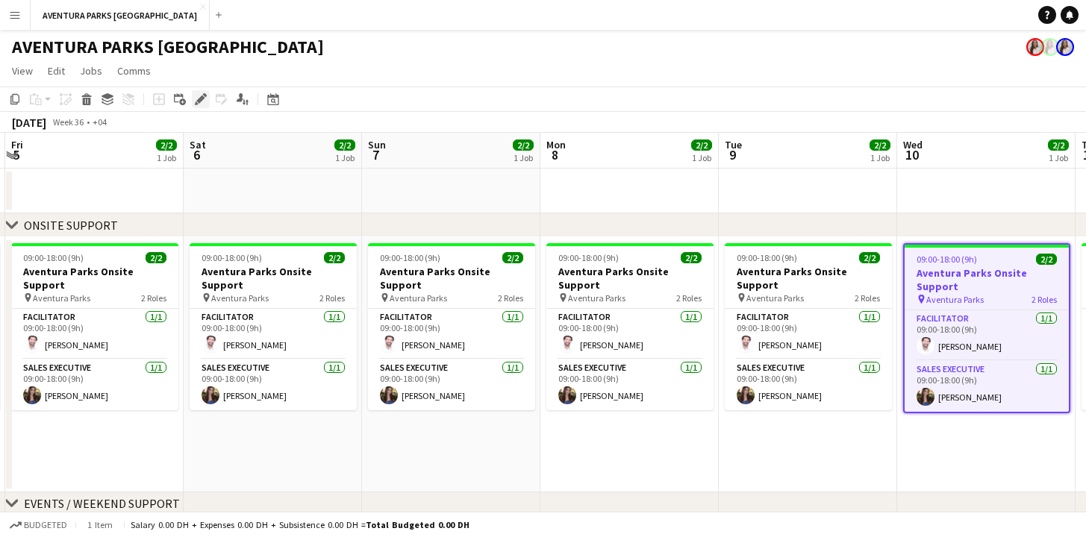
click at [201, 101] on icon at bounding box center [200, 100] width 8 height 8
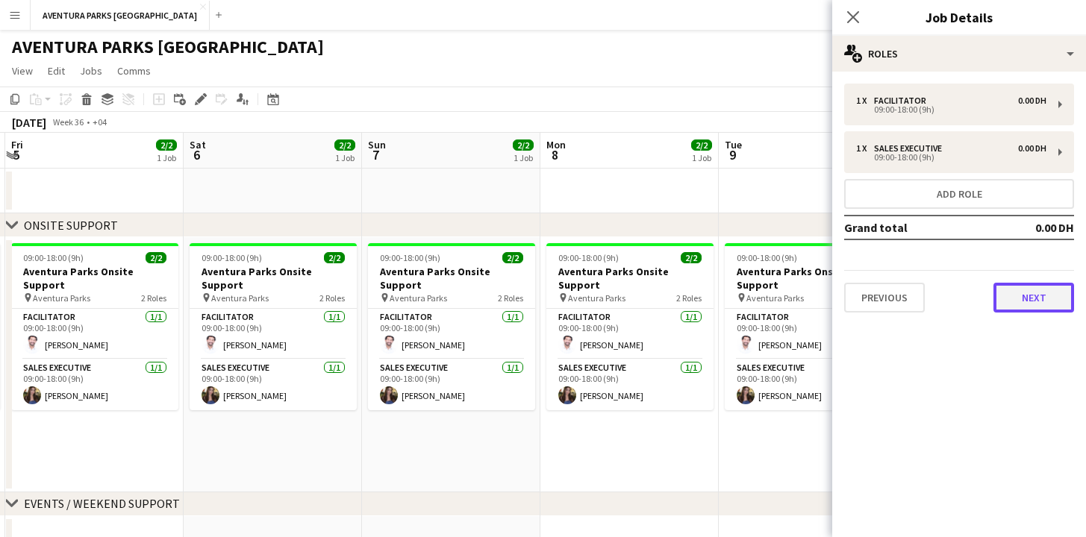
click at [1032, 302] on button "Next" at bounding box center [1033, 298] width 81 height 30
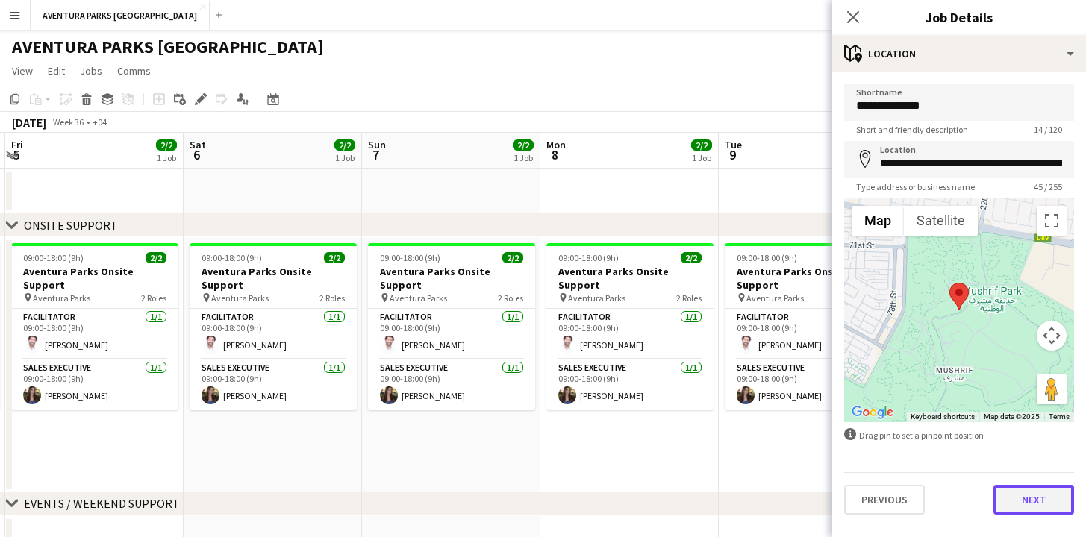
click at [1041, 507] on button "Next" at bounding box center [1033, 500] width 81 height 30
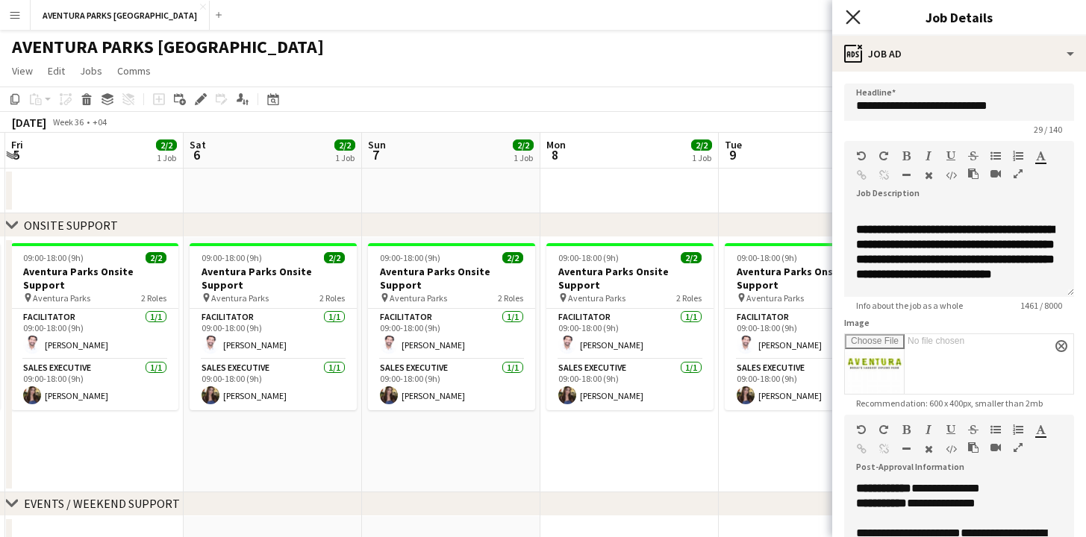
click at [855, 17] on icon "Close pop-in" at bounding box center [853, 17] width 14 height 14
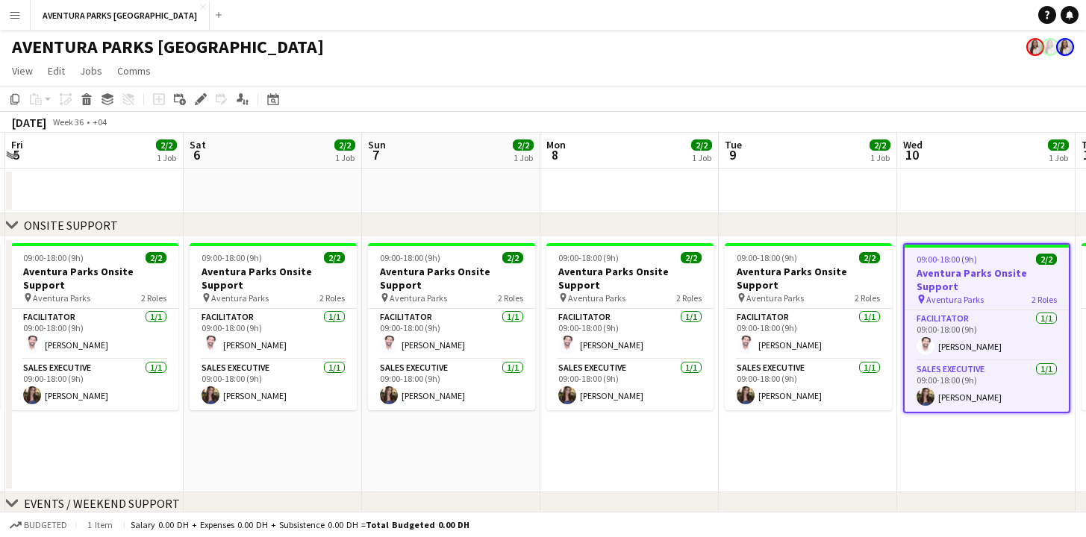
click at [762, 63] on app-page-menu "View Day view expanded Day view collapsed Month view Date picker Jump to [DATE]…" at bounding box center [543, 72] width 1086 height 28
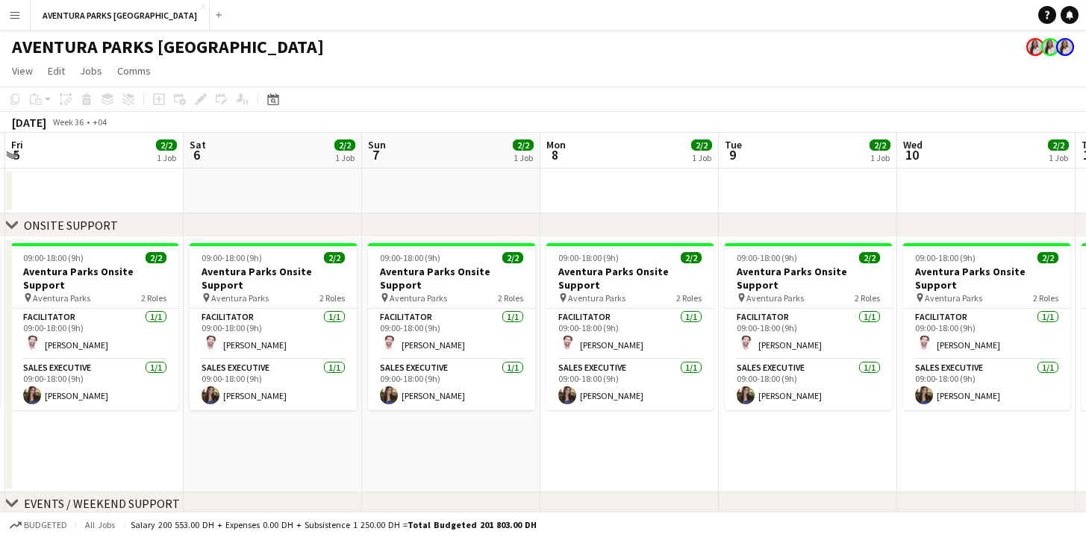
click at [687, 67] on app-page-menu "View Day view expanded Day view collapsed Month view Date picker Jump to [DATE]…" at bounding box center [543, 72] width 1086 height 28
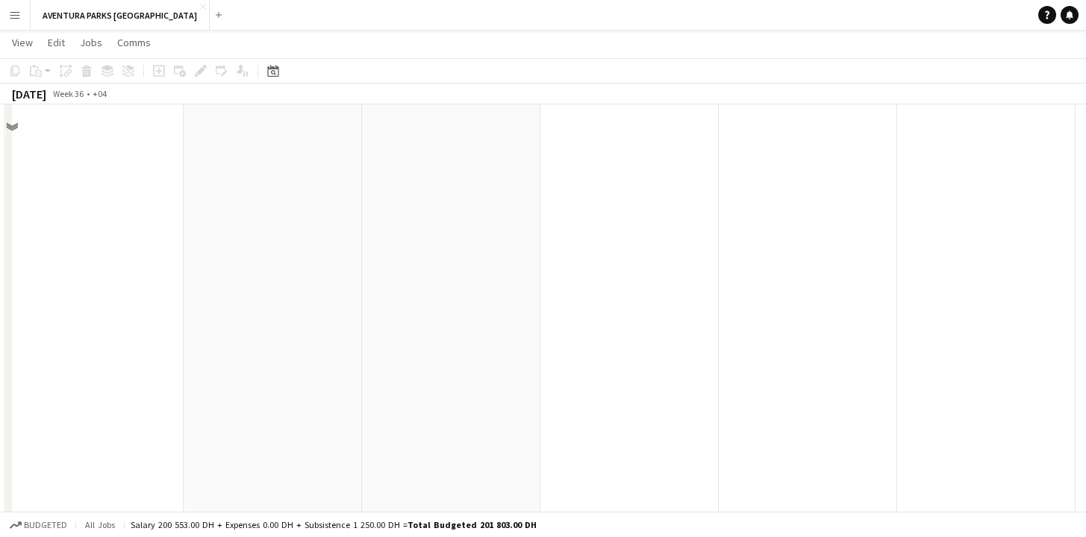
scroll to position [446, 0]
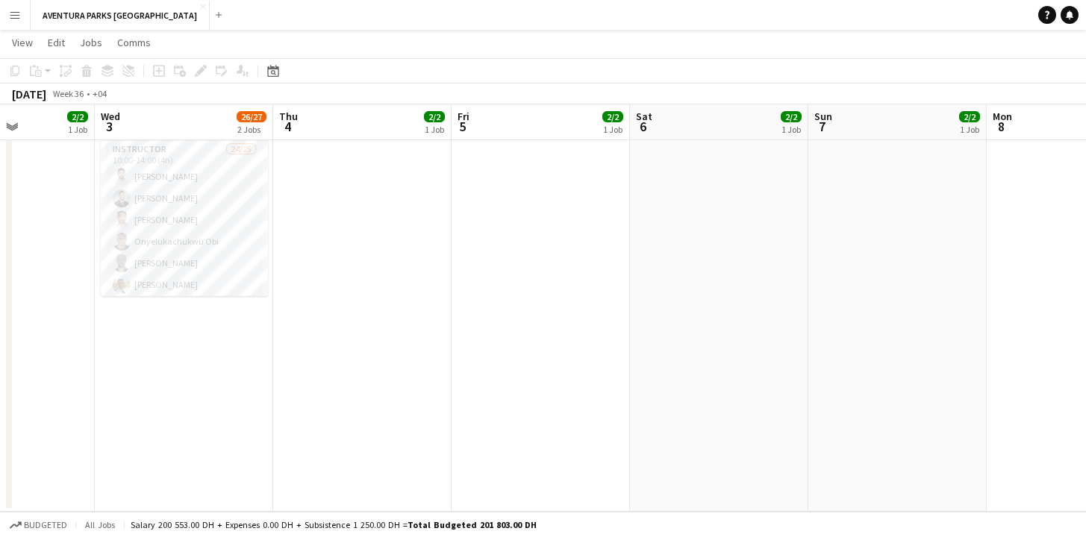
drag, startPoint x: 255, startPoint y: 392, endPoint x: 682, endPoint y: 384, distance: 427.7
click at [701, 380] on app-calendar-viewport "Sun 31 Mon 1 12/14 3 Jobs Tue 2 2/2 1 Job Wed 3 26/27 2 Jobs Thu 4 2/2 1 Job Fr…" at bounding box center [543, 62] width 1086 height 899
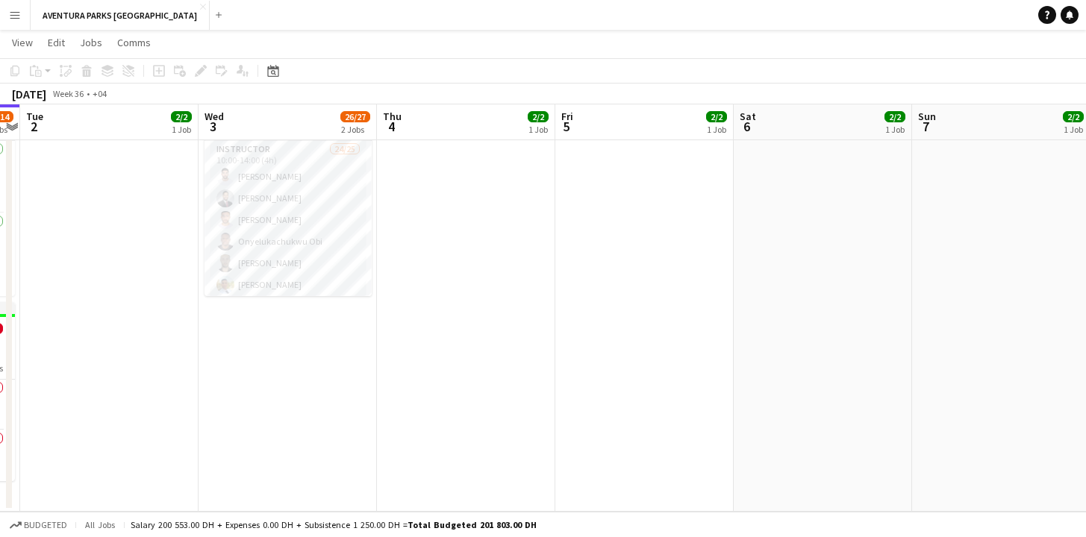
scroll to position [0, 469]
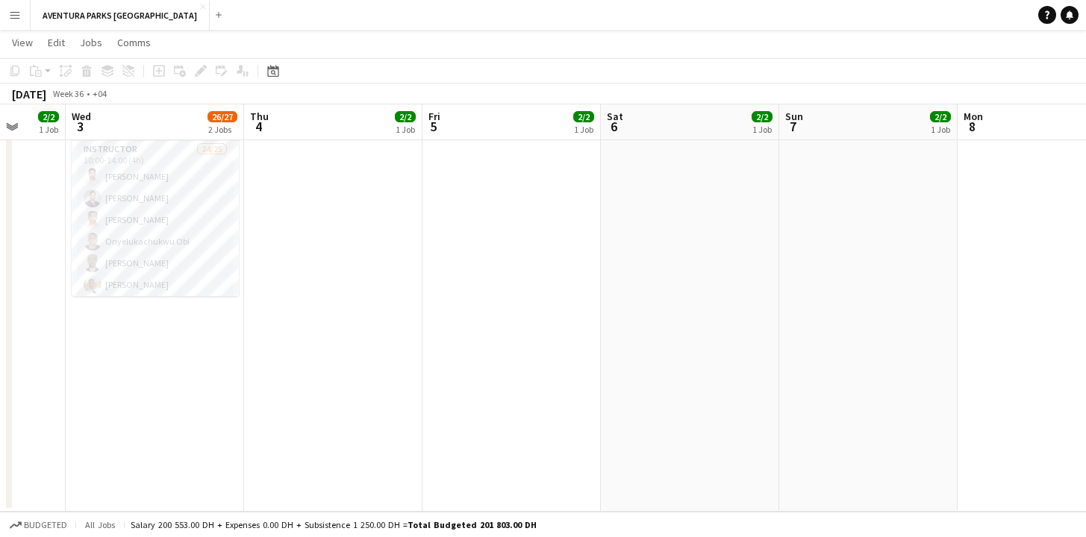
drag, startPoint x: 439, startPoint y: 387, endPoint x: 588, endPoint y: 385, distance: 149.3
click at [588, 385] on app-calendar-viewport "Sun 31 Mon 1 12/14 3 Jobs Tue 2 2/2 1 Job Wed 3 26/27 2 Jobs Thu 4 2/2 1 Job Fr…" at bounding box center [543, 62] width 1086 height 899
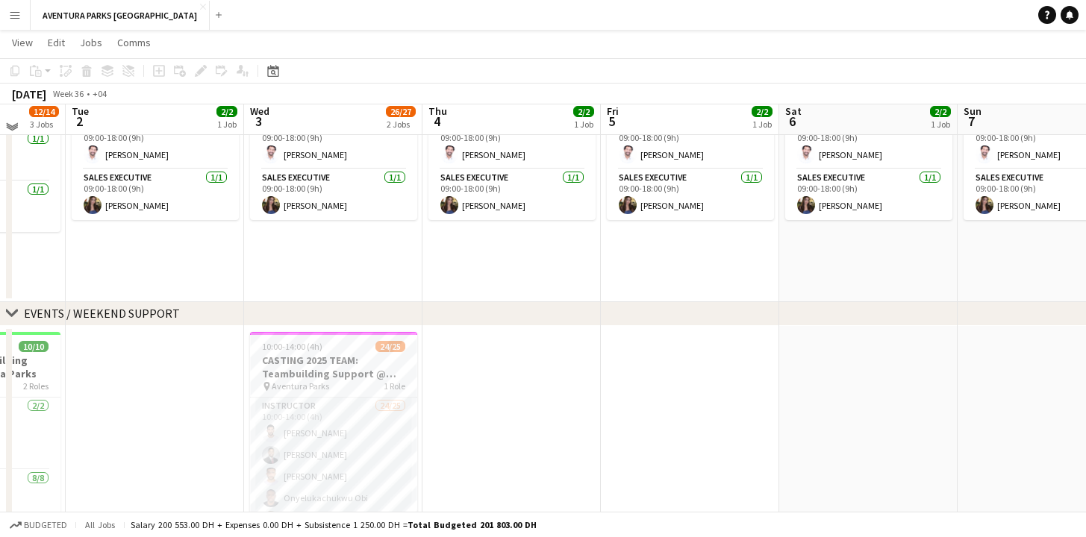
scroll to position [190, 0]
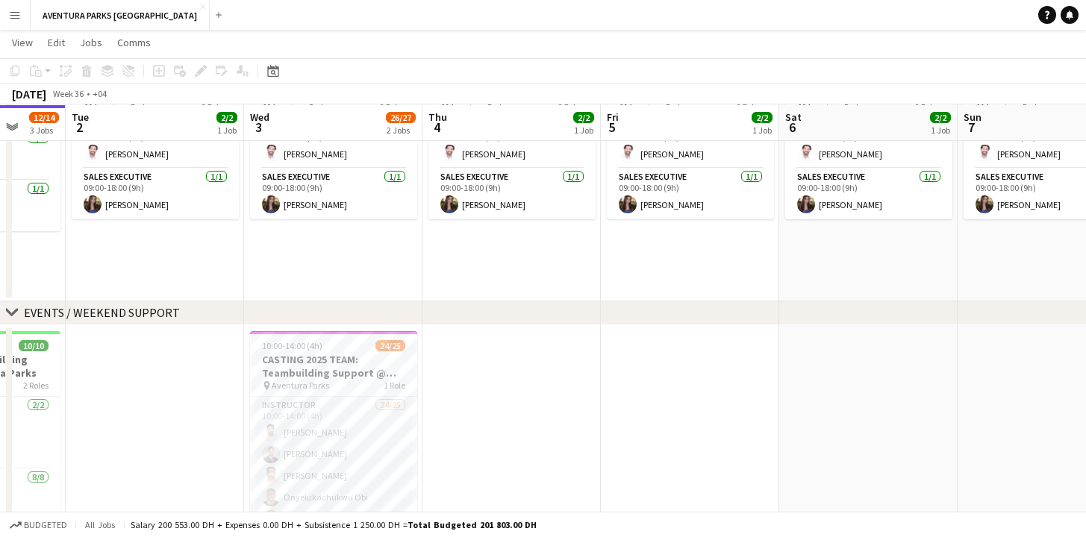
click at [640, 46] on app-page-menu "View Day view expanded Day view collapsed Month view Date picker Jump to [DATE]…" at bounding box center [543, 44] width 1086 height 28
click at [336, 367] on h3 "CASTING 2025 TEAM: Teambuilding Support @ Aventura Parks" at bounding box center [333, 366] width 167 height 27
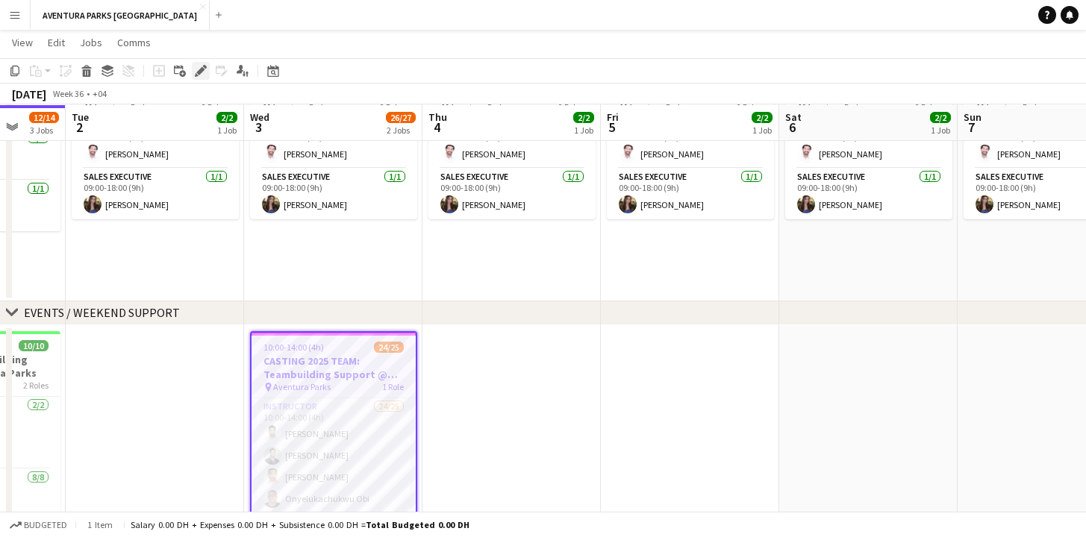
click at [199, 75] on icon "Edit" at bounding box center [201, 71] width 12 height 12
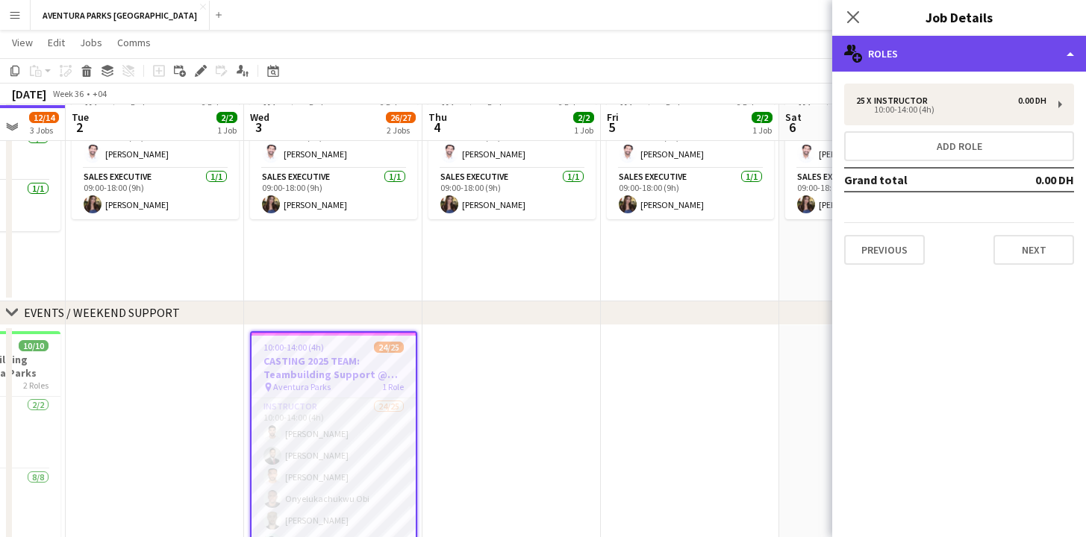
click at [983, 57] on div "multiple-users-add Roles" at bounding box center [959, 54] width 254 height 36
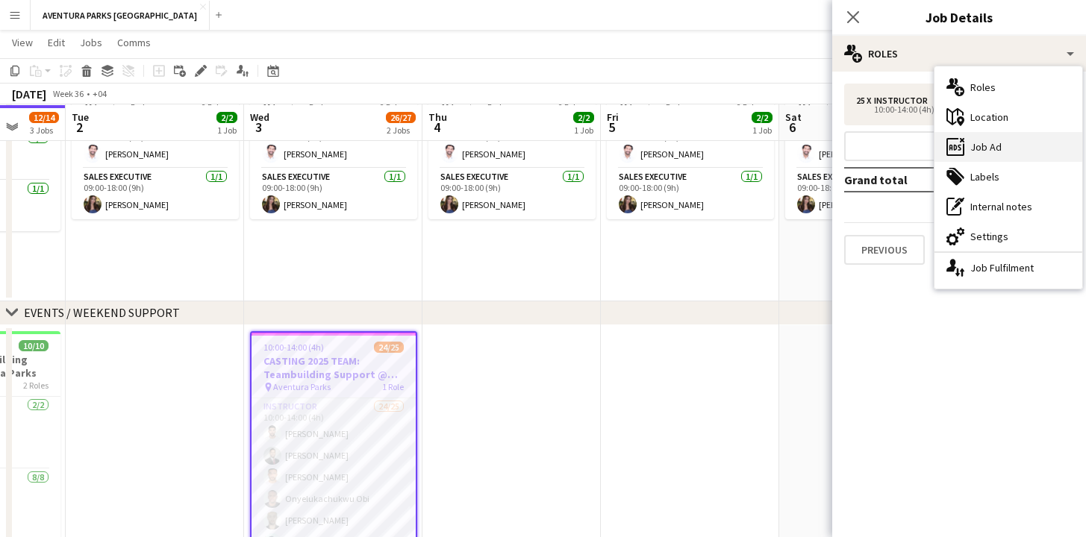
click at [994, 145] on div "ads-window Job Ad" at bounding box center [1008, 147] width 148 height 30
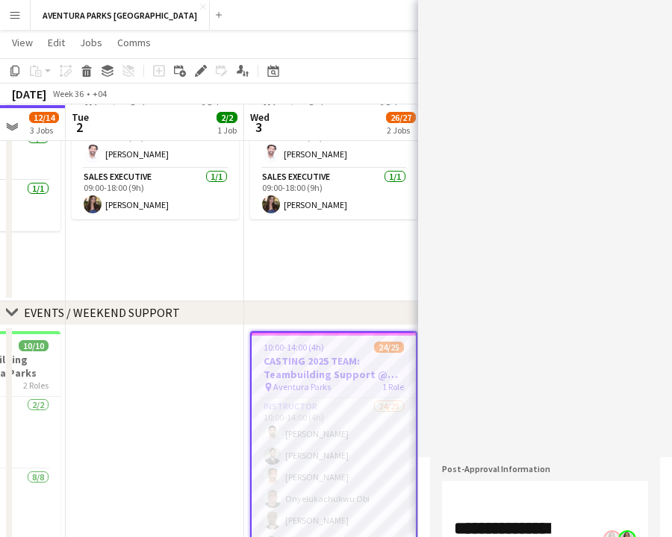
click at [357, 247] on app-date-cell "09:00-18:00 (9h) 2/2 Aventura Parks Onsite Support pin Aventura Parks 2 Roles F…" at bounding box center [333, 173] width 178 height 255
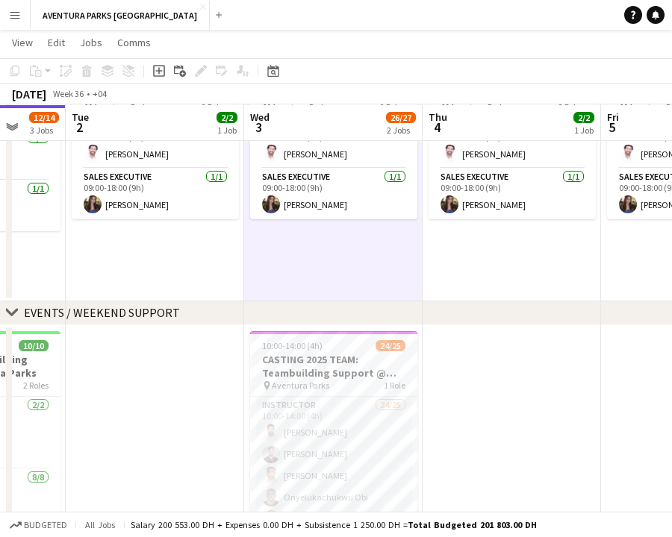
click at [402, 55] on app-page-menu "View Day view expanded Day view collapsed Month view Date picker Jump to [DATE]…" at bounding box center [336, 44] width 672 height 28
